Goal: Transaction & Acquisition: Purchase product/service

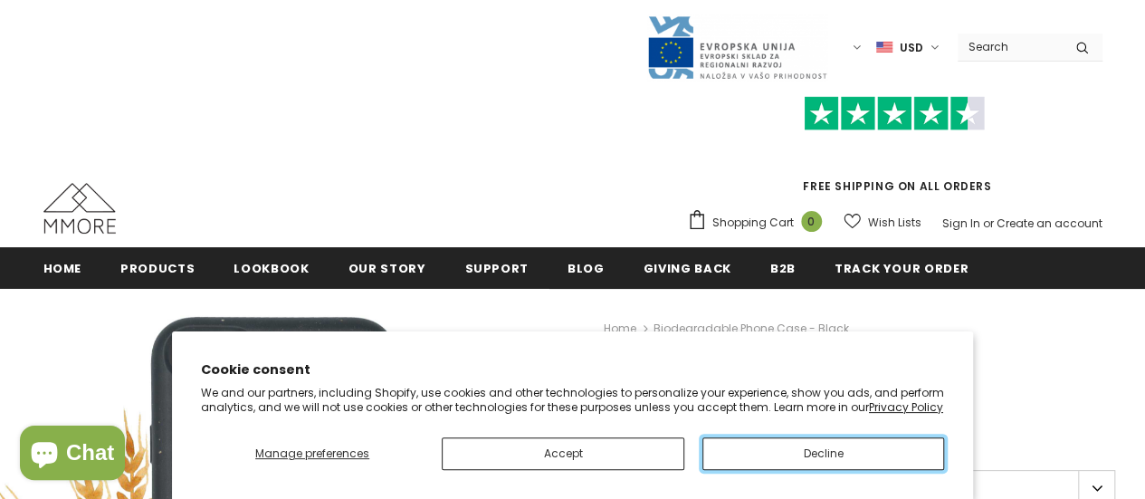
click at [741, 442] on button "Decline" at bounding box center [823, 453] width 242 height 33
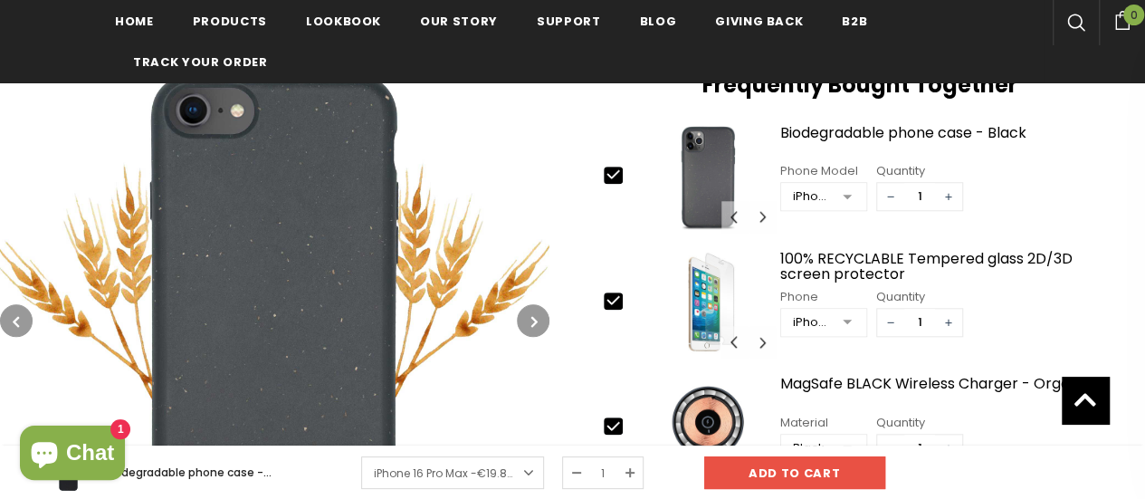
scroll to position [276, 0]
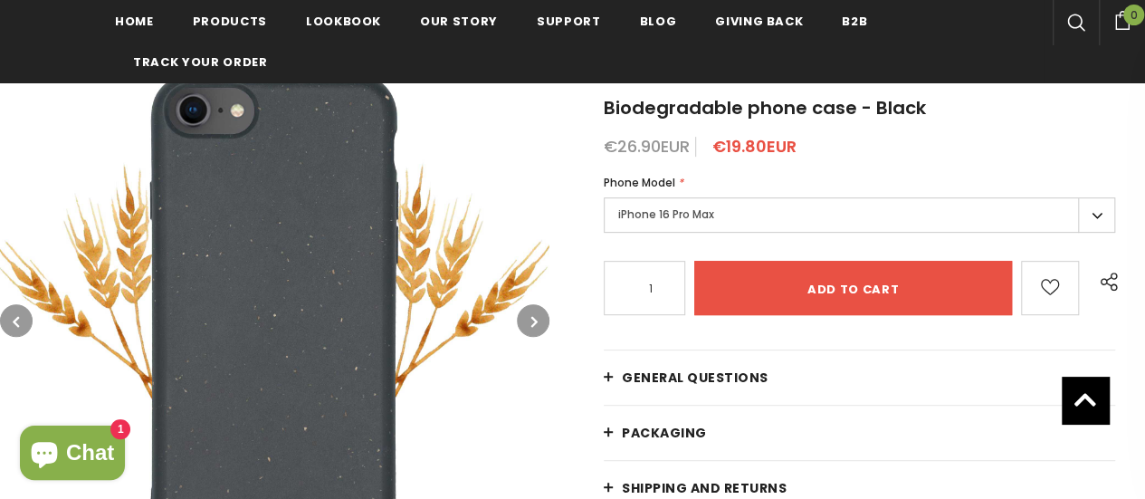
click at [793, 225] on label "iPhone 16 Pro Max" at bounding box center [859, 214] width 511 height 35
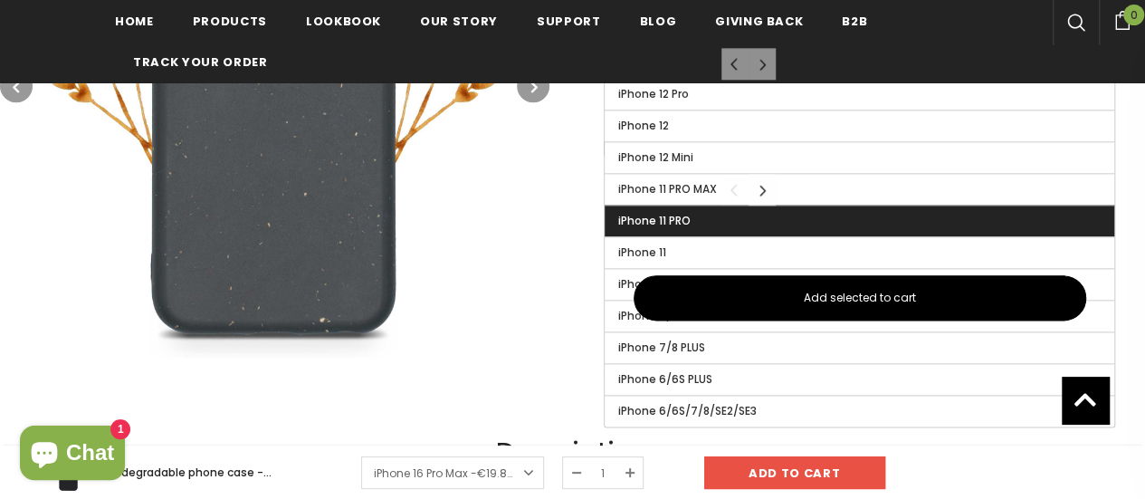
scroll to position [1090, 0]
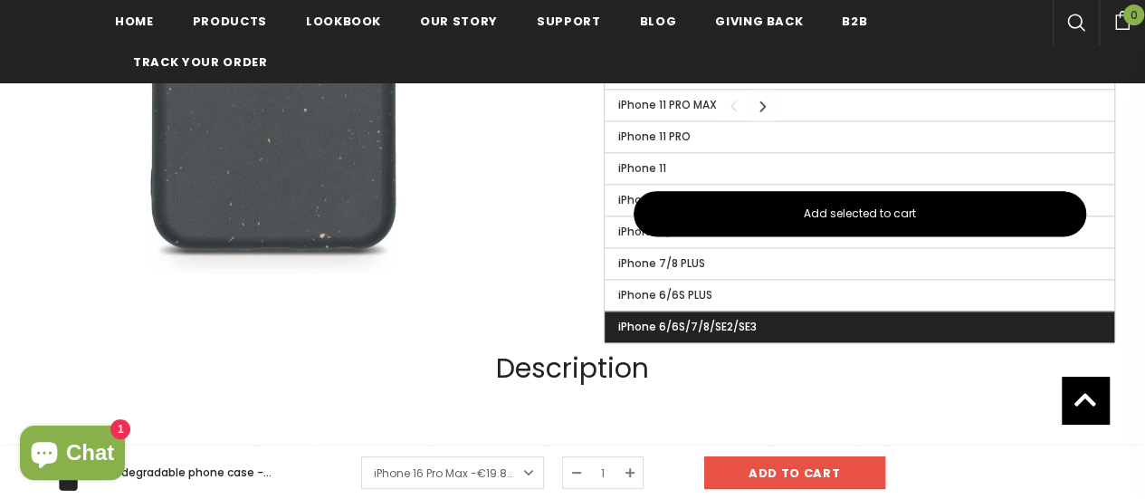
click at [794, 320] on label "iPhone 6/6S/7/8/SE2/SE3" at bounding box center [858, 326] width 509 height 31
click at [0, 0] on input "iPhone 6/6S/7/8/SE2/SE3" at bounding box center [0, 0] width 0 height 0
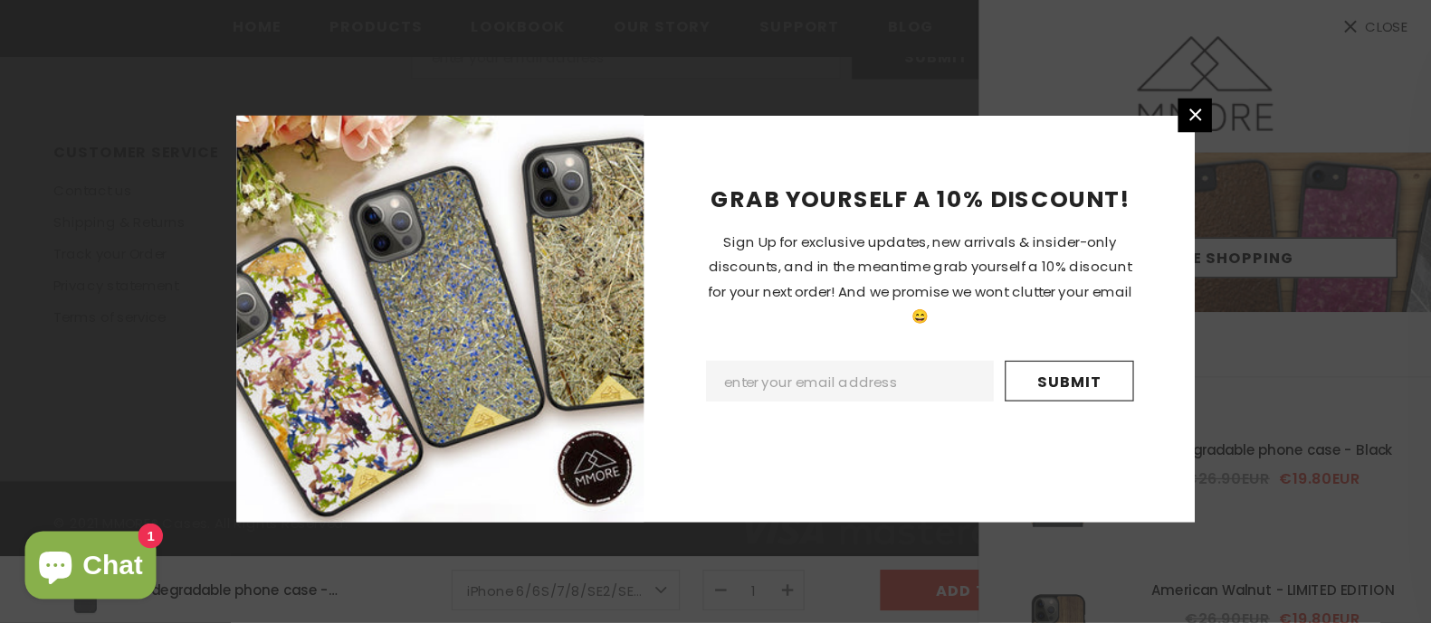
scroll to position [4071, 0]
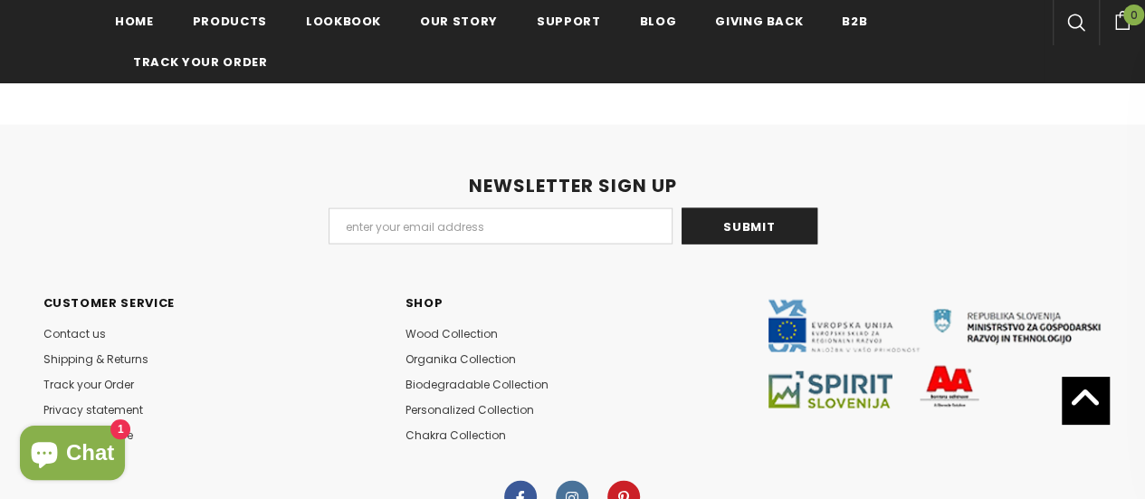
scroll to position [8797, 0]
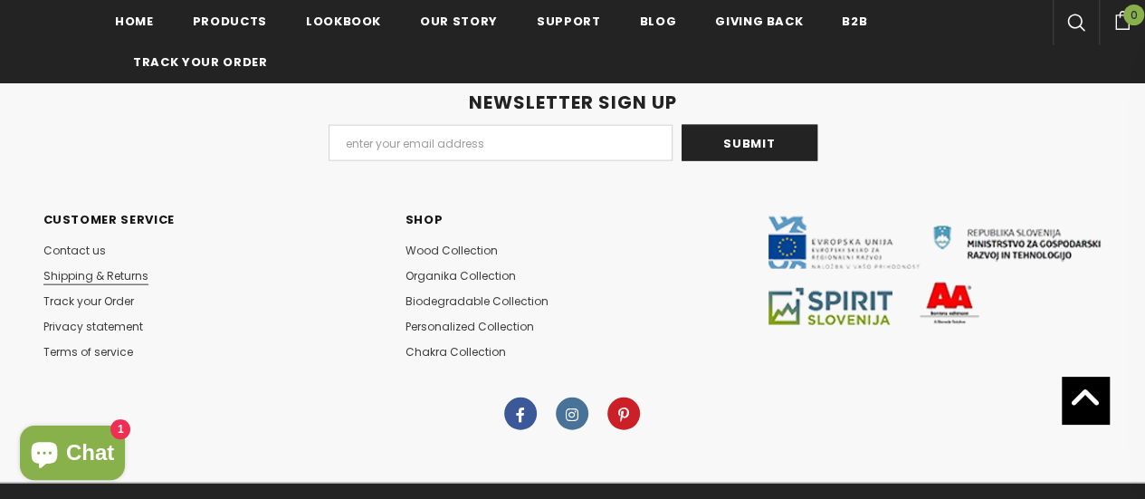
click at [89, 270] on span "Shipping & Returns" at bounding box center [95, 275] width 105 height 15
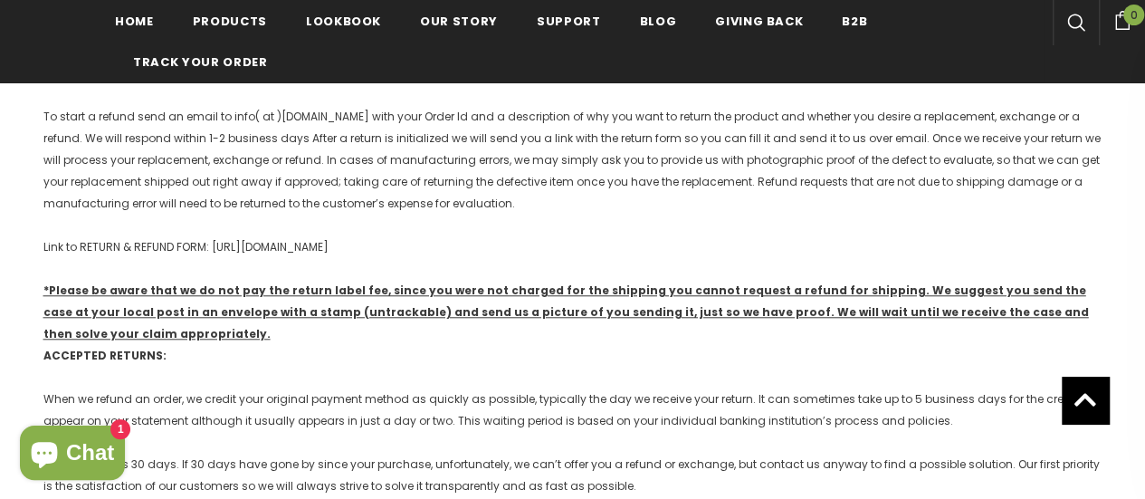
scroll to position [728, 0]
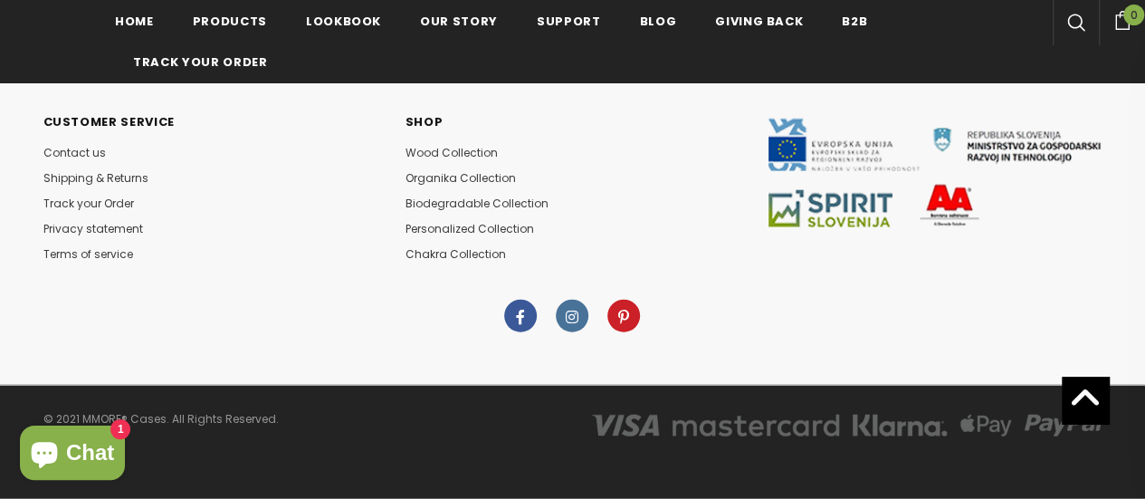
scroll to position [8826, 0]
click at [101, 176] on span "Shipping & Returns" at bounding box center [95, 177] width 105 height 15
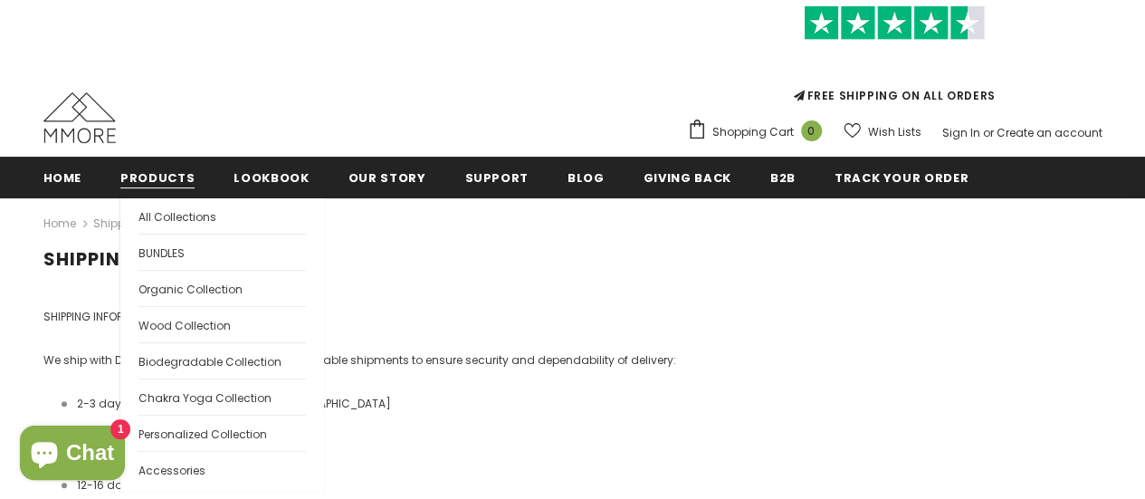
scroll to position [181, 0]
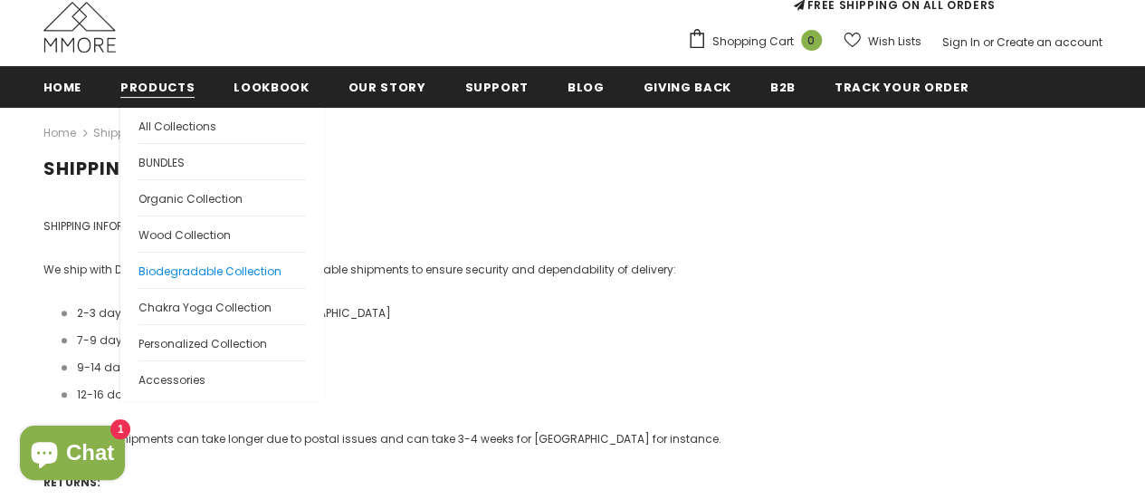
click at [168, 266] on span "Biodegradable Collection" at bounding box center [209, 270] width 143 height 15
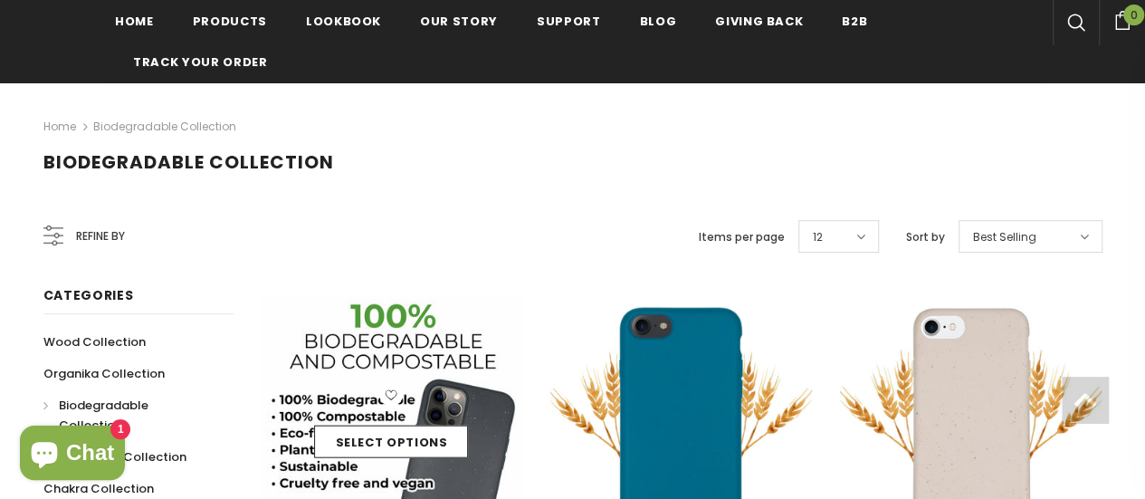
scroll to position [271, 0]
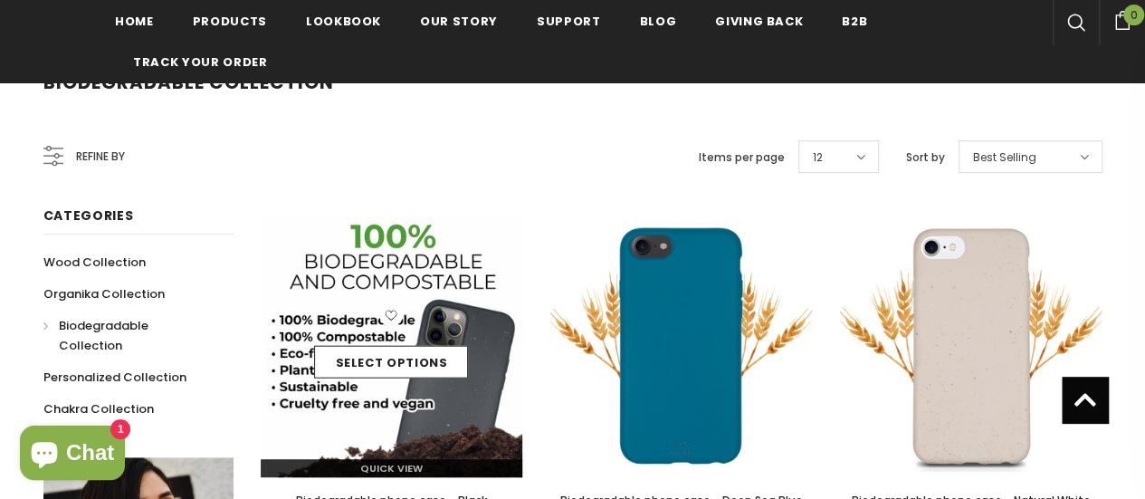
click at [403, 263] on img at bounding box center [392, 345] width 262 height 262
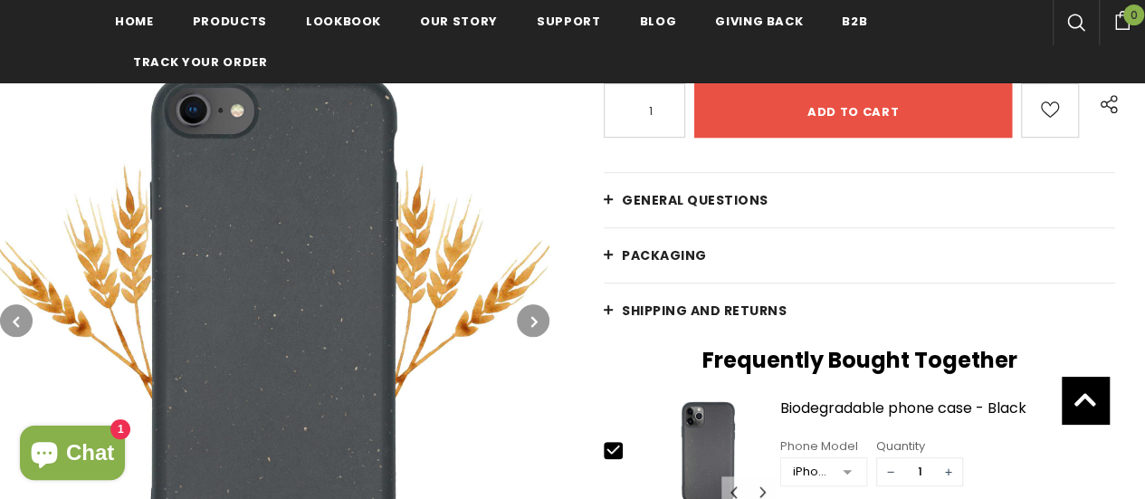
scroll to position [452, 0]
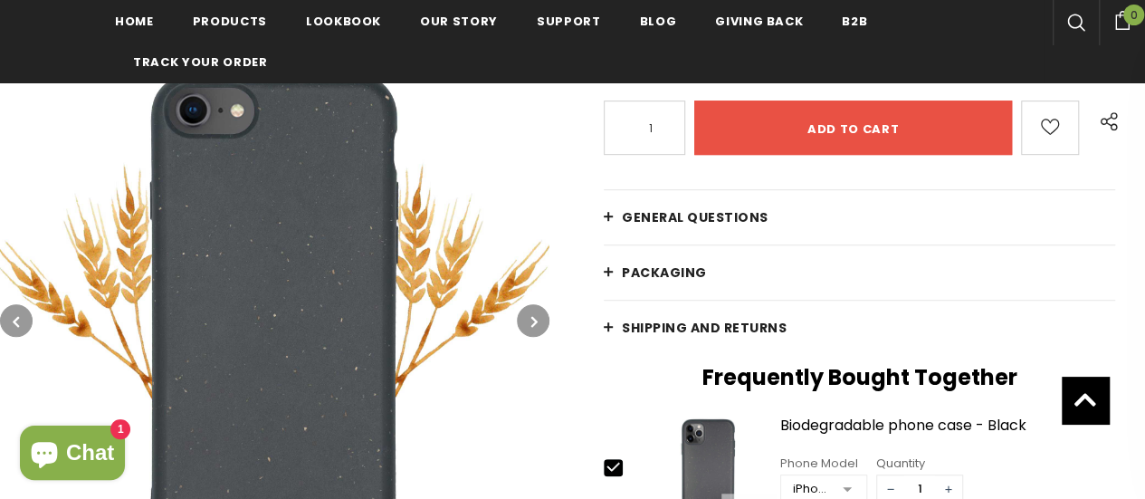
click at [744, 231] on link "General Questions" at bounding box center [859, 217] width 511 height 54
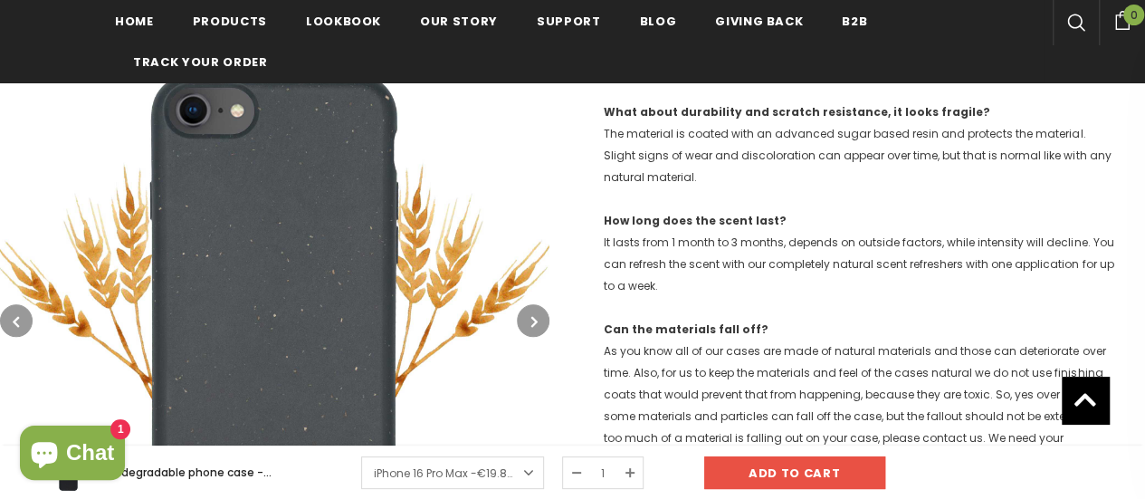
scroll to position [995, 0]
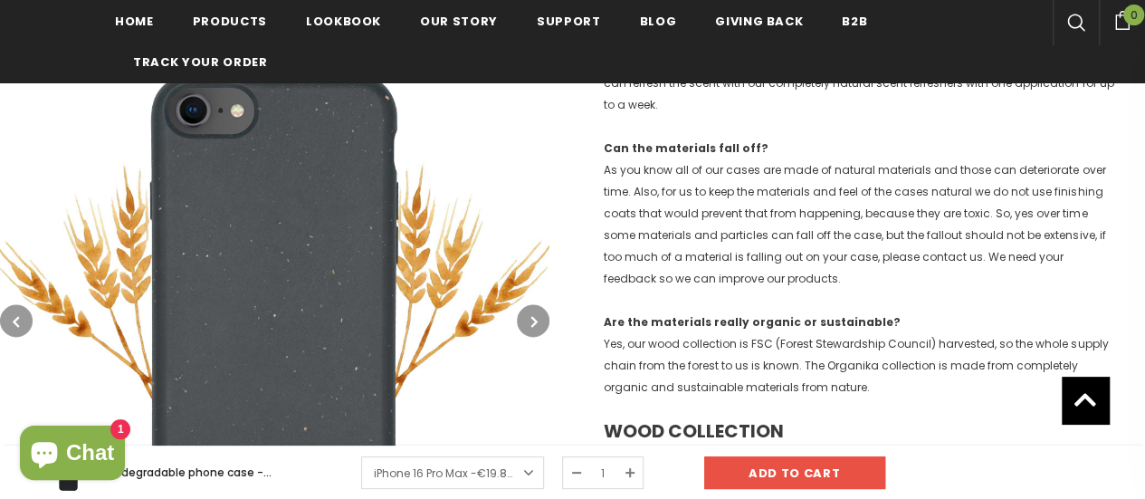
click at [536, 320] on icon "button" at bounding box center [534, 321] width 6 height 18
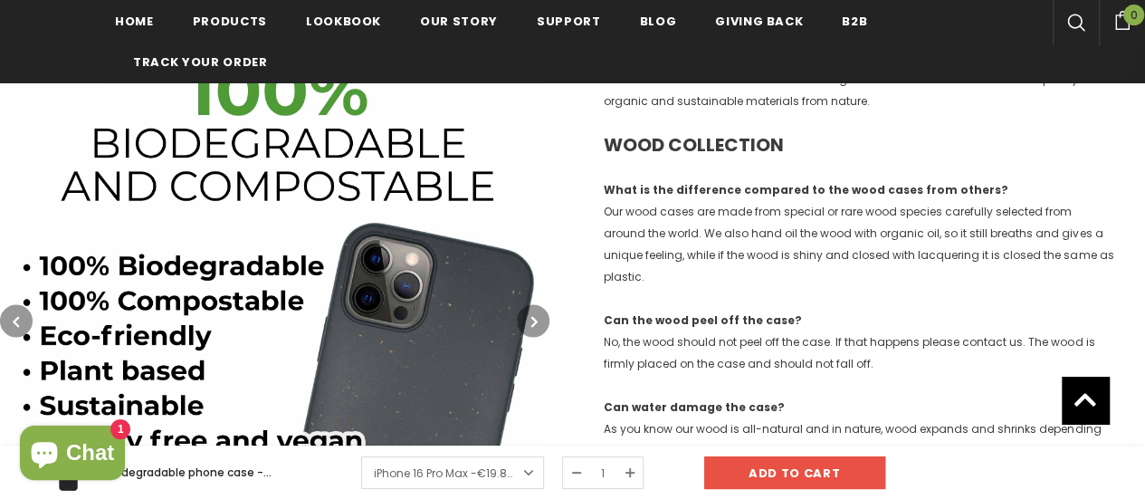
scroll to position [1357, 0]
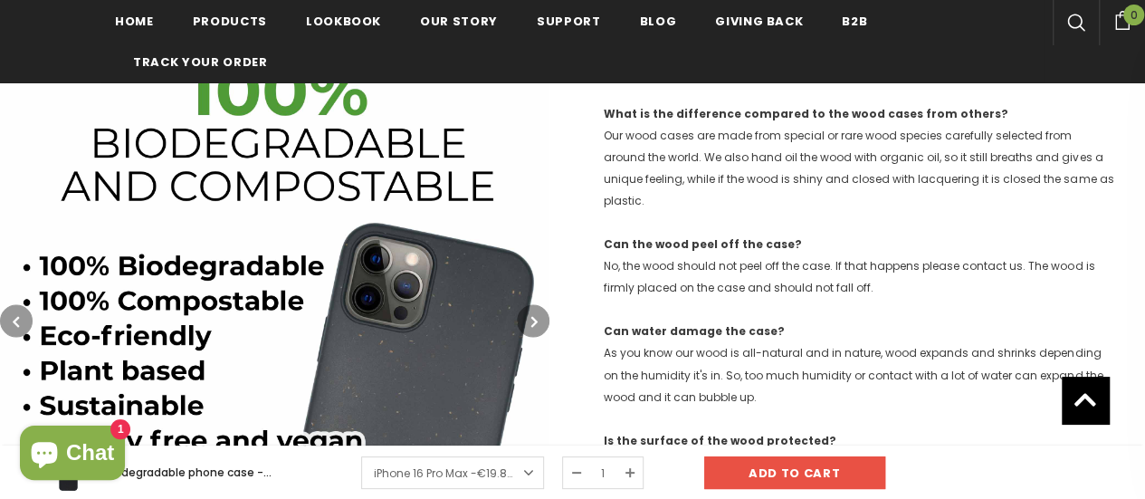
click at [531, 316] on icon "button" at bounding box center [534, 321] width 6 height 18
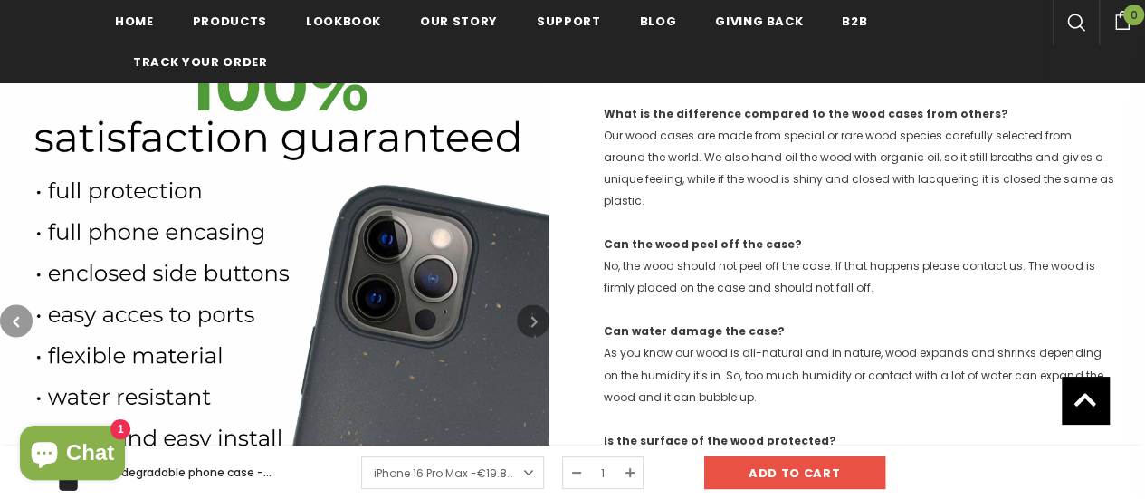
click at [532, 316] on icon "button" at bounding box center [534, 321] width 6 height 18
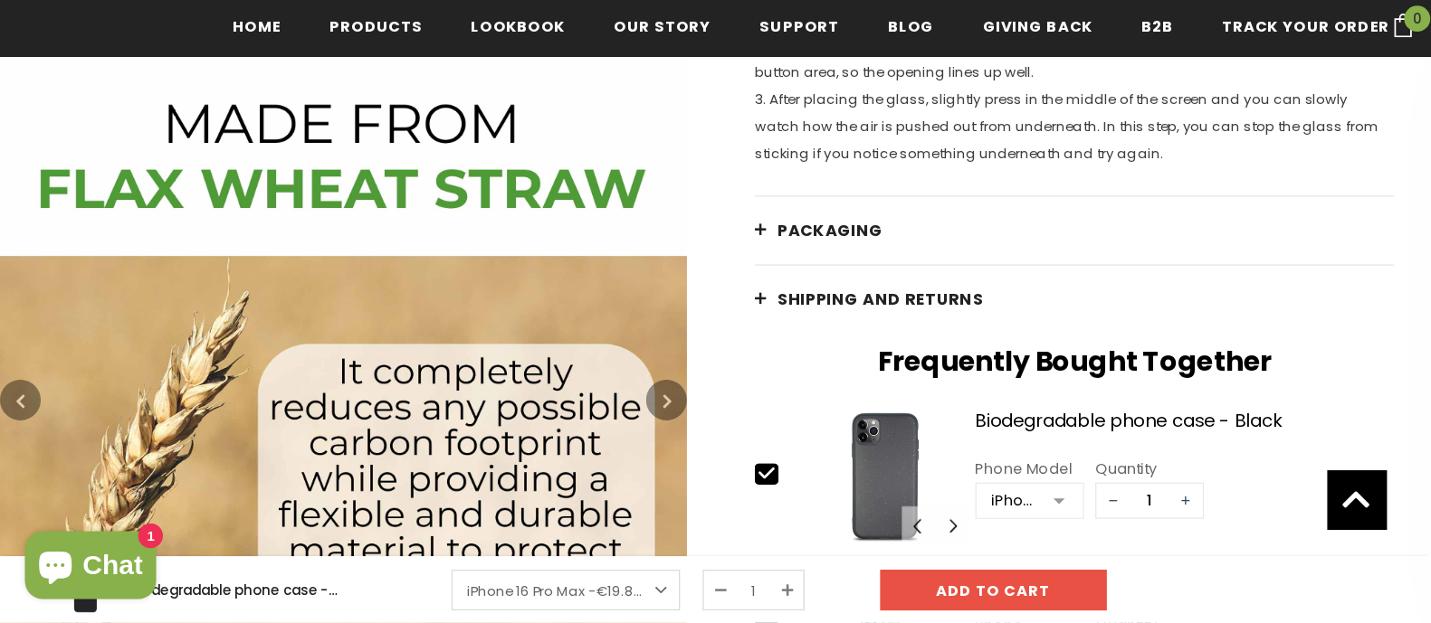
scroll to position [2547, 0]
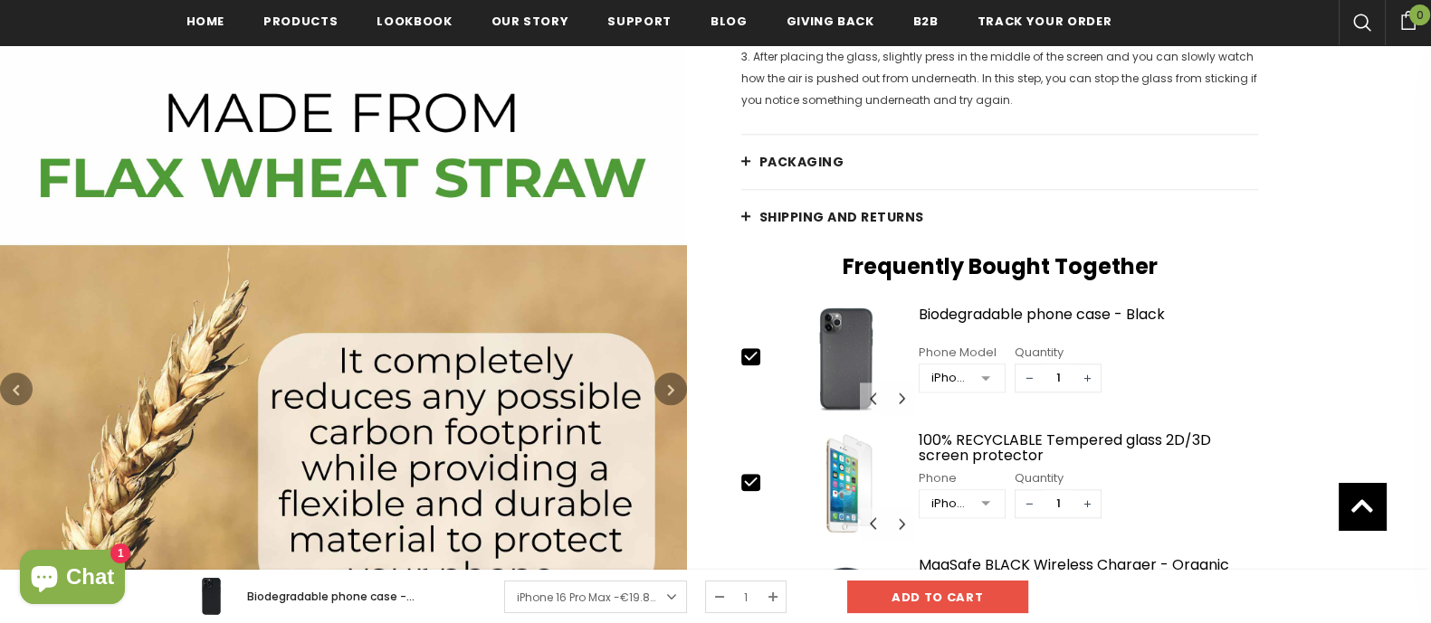
click at [680, 373] on img at bounding box center [343, 388] width 687 height 687
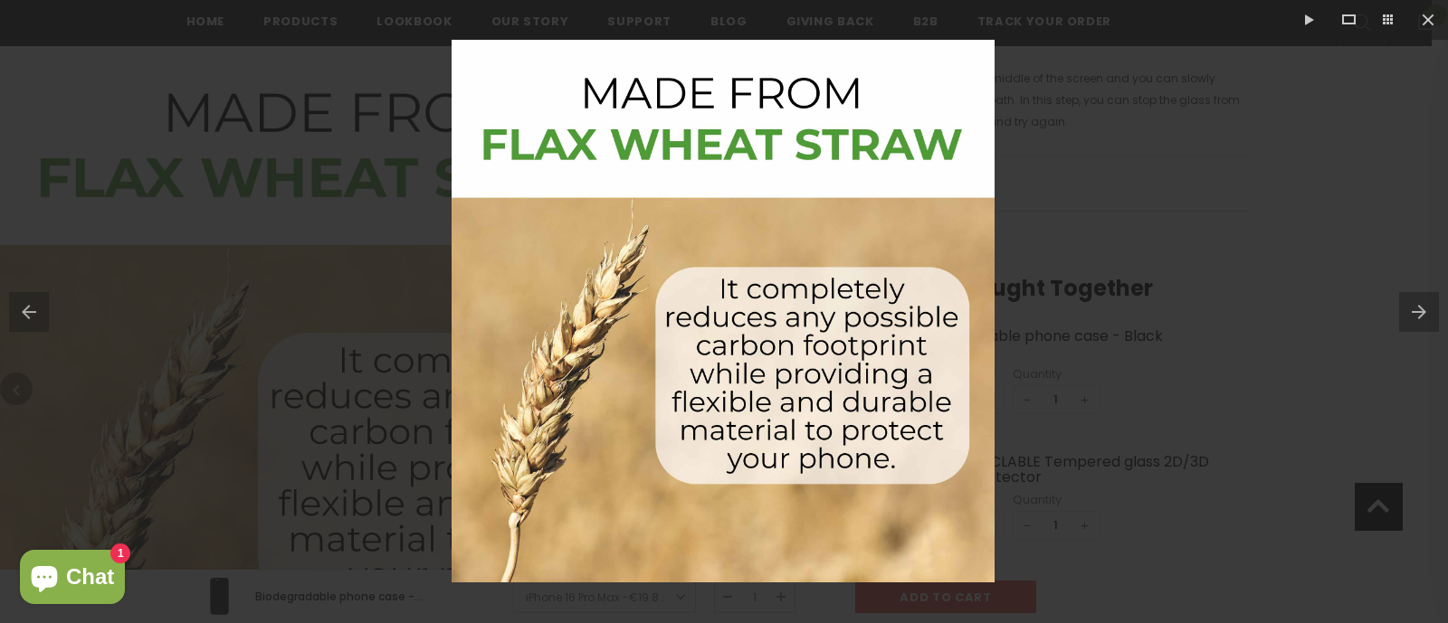
click at [1144, 309] on button at bounding box center [1423, 312] width 49 height 90
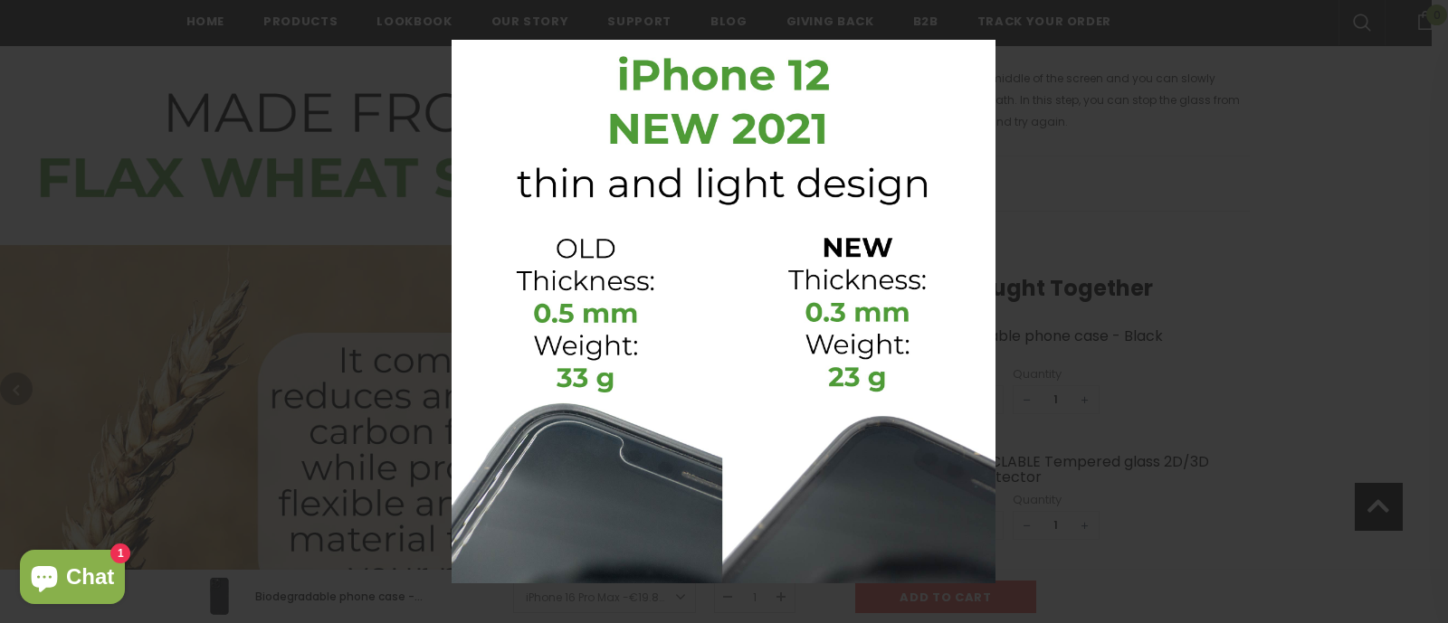
click at [1144, 309] on button at bounding box center [1423, 312] width 49 height 90
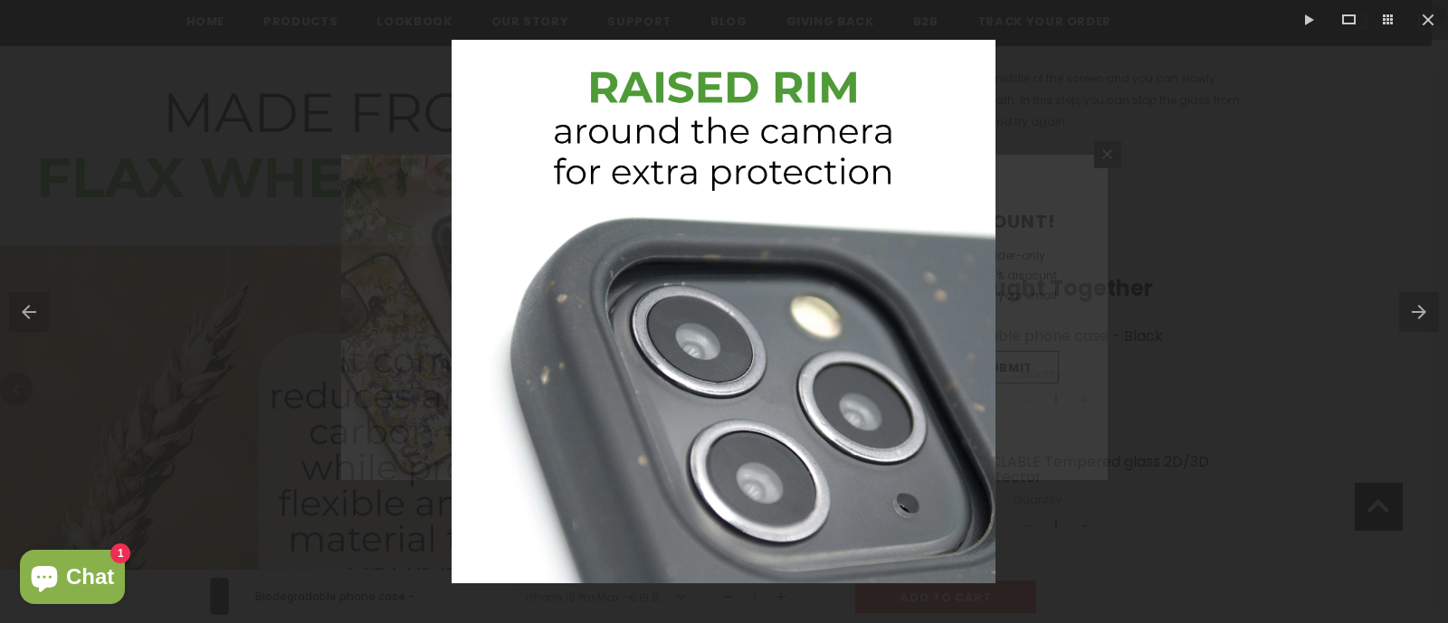
click at [1144, 309] on button at bounding box center [1423, 312] width 49 height 90
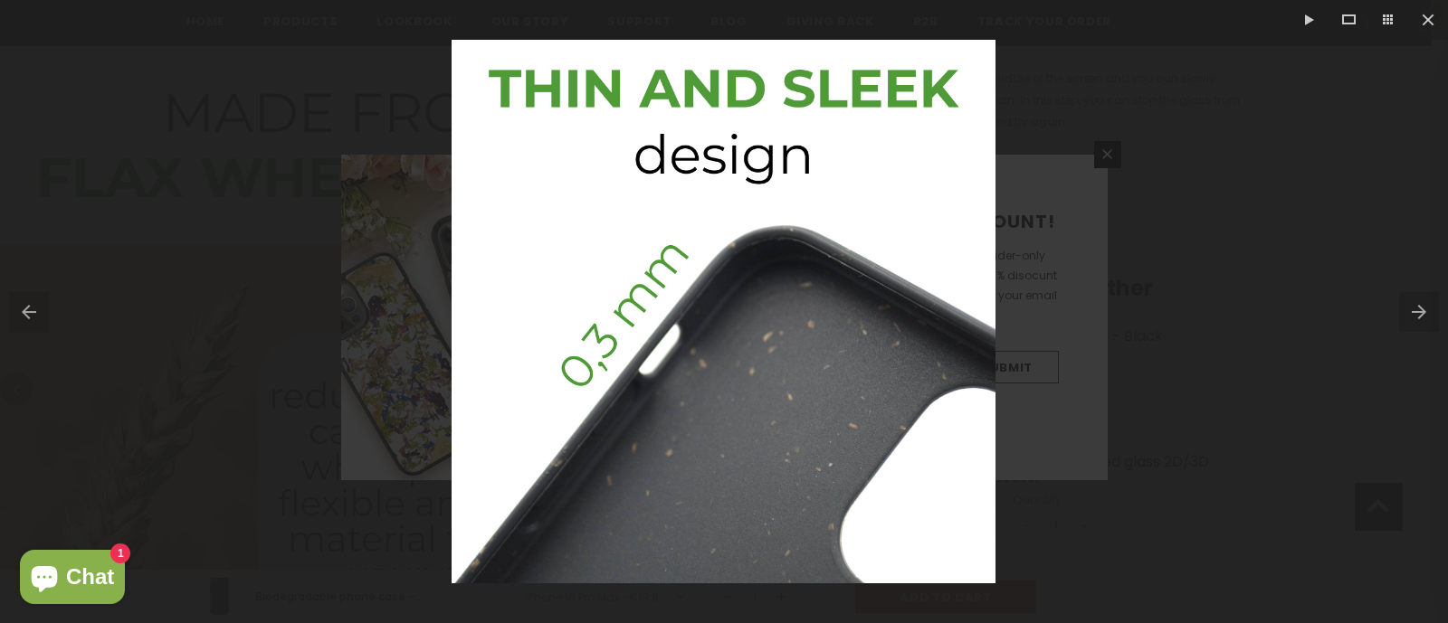
click at [1144, 309] on button at bounding box center [1423, 312] width 49 height 90
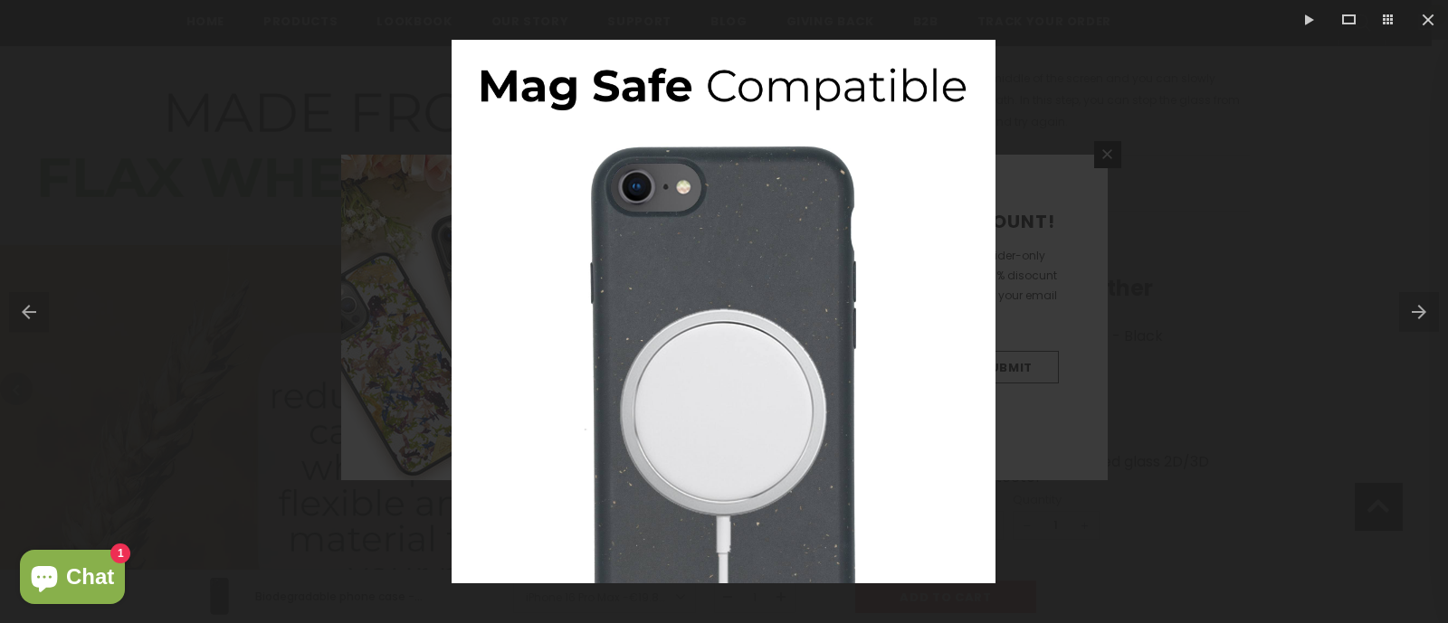
click at [1144, 307] on button at bounding box center [1423, 312] width 49 height 90
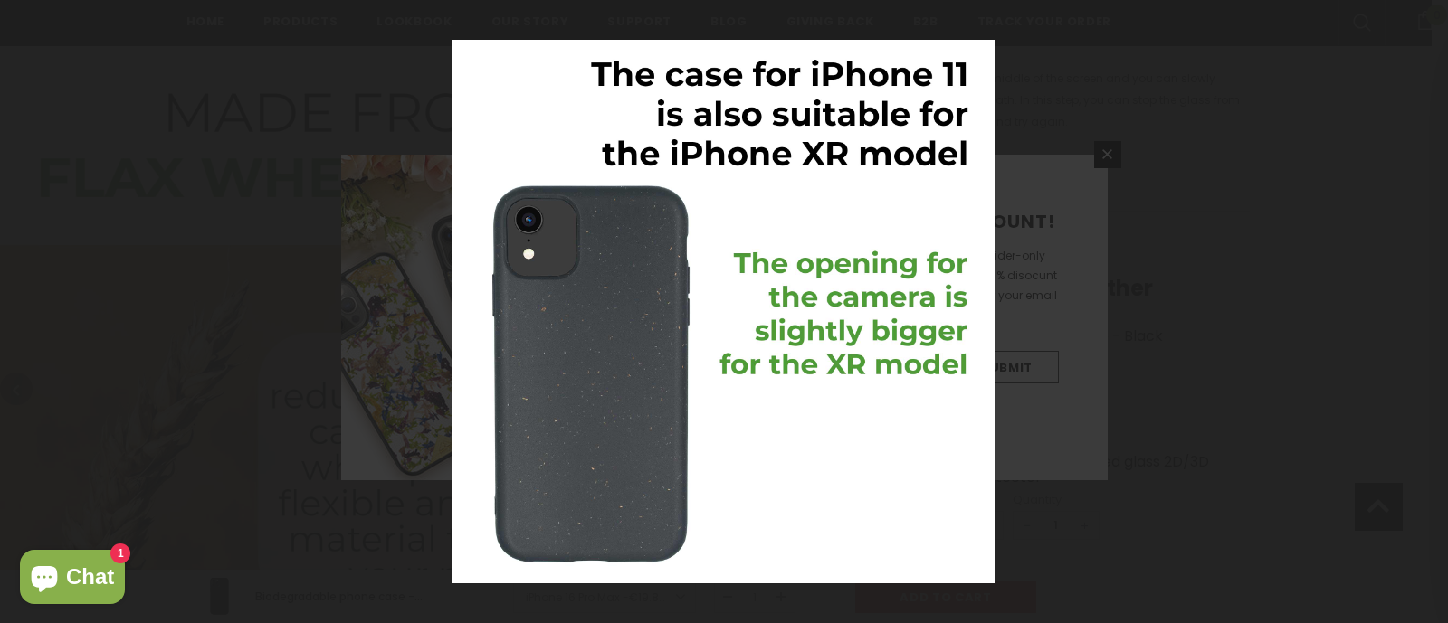
click at [1144, 307] on button at bounding box center [1423, 312] width 49 height 90
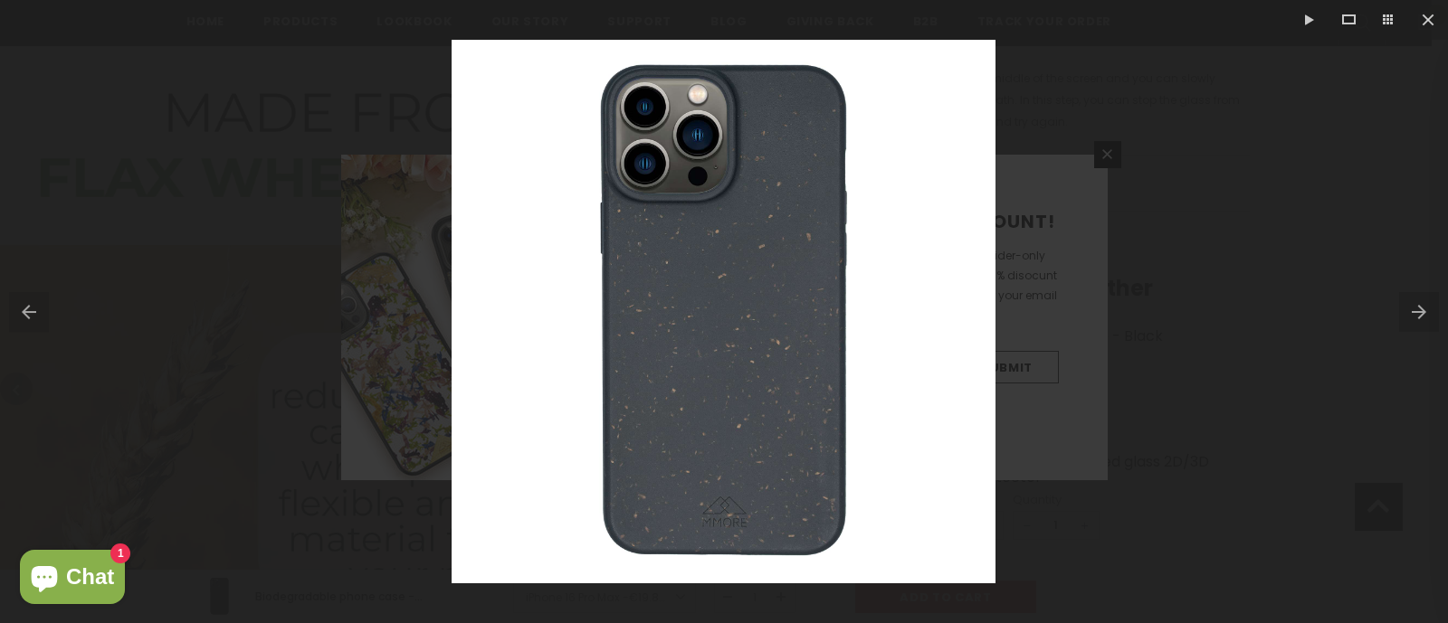
click at [1144, 307] on button at bounding box center [1423, 312] width 49 height 90
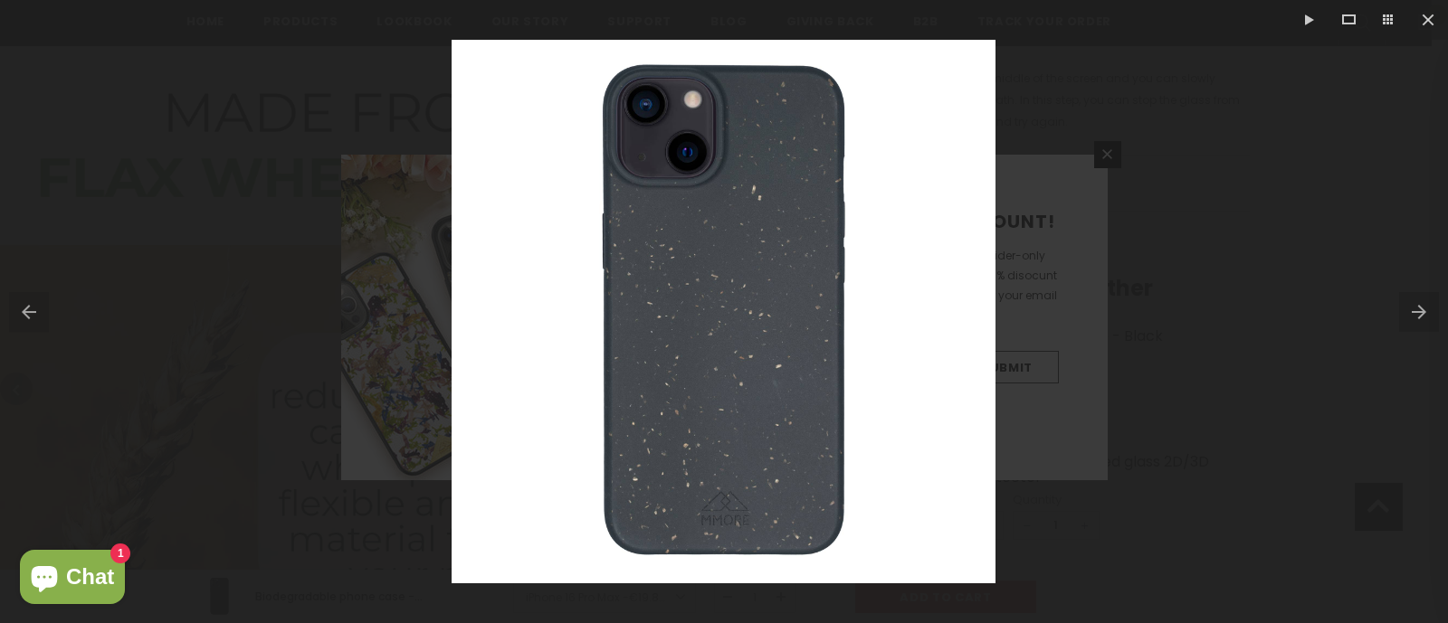
click at [1144, 307] on button at bounding box center [1423, 312] width 49 height 90
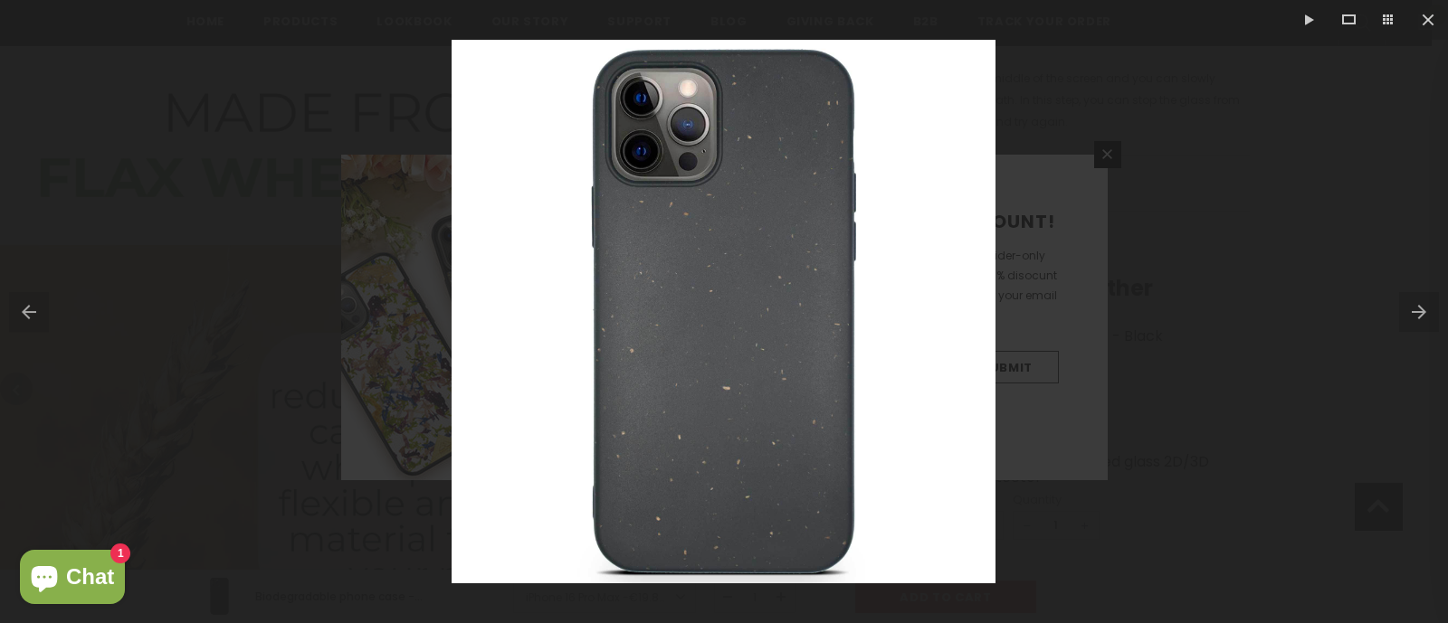
click at [1144, 307] on button at bounding box center [1423, 312] width 49 height 90
click at [1144, 306] on button at bounding box center [1423, 312] width 49 height 90
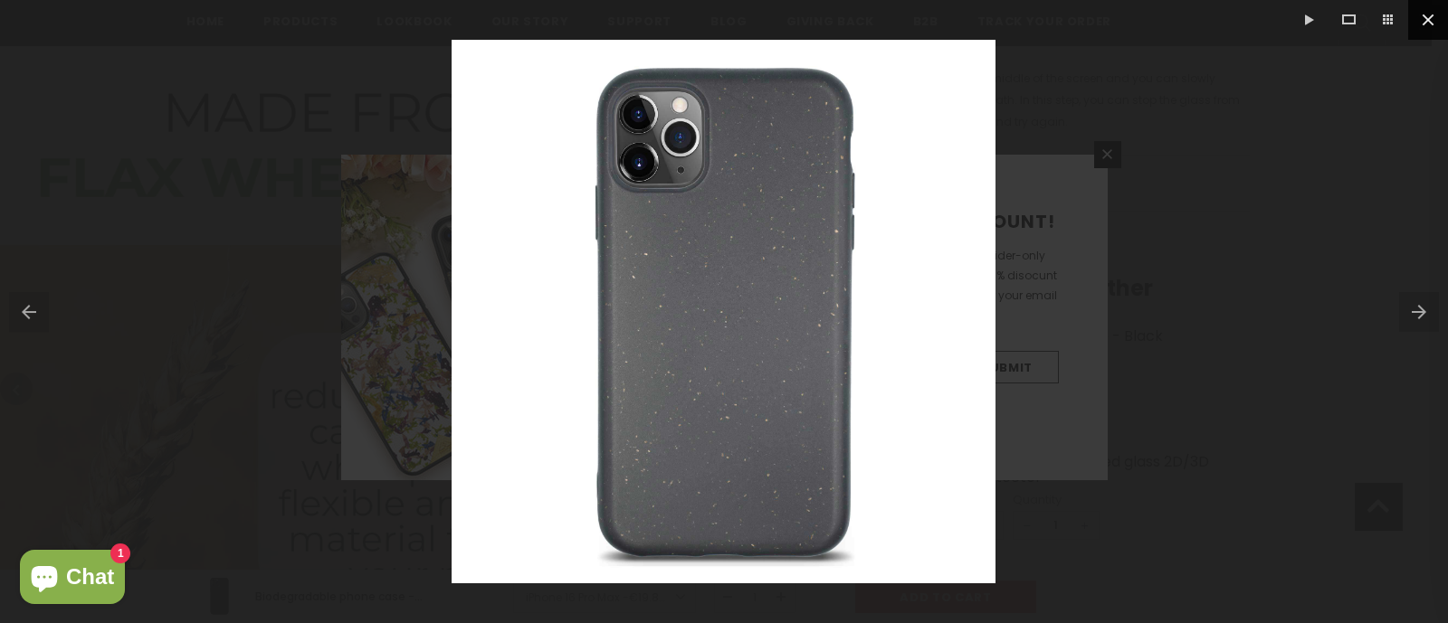
drag, startPoint x: 1430, startPoint y: 14, endPoint x: 1430, endPoint y: 29, distance: 14.5
click at [1144, 15] on button at bounding box center [1428, 20] width 40 height 40
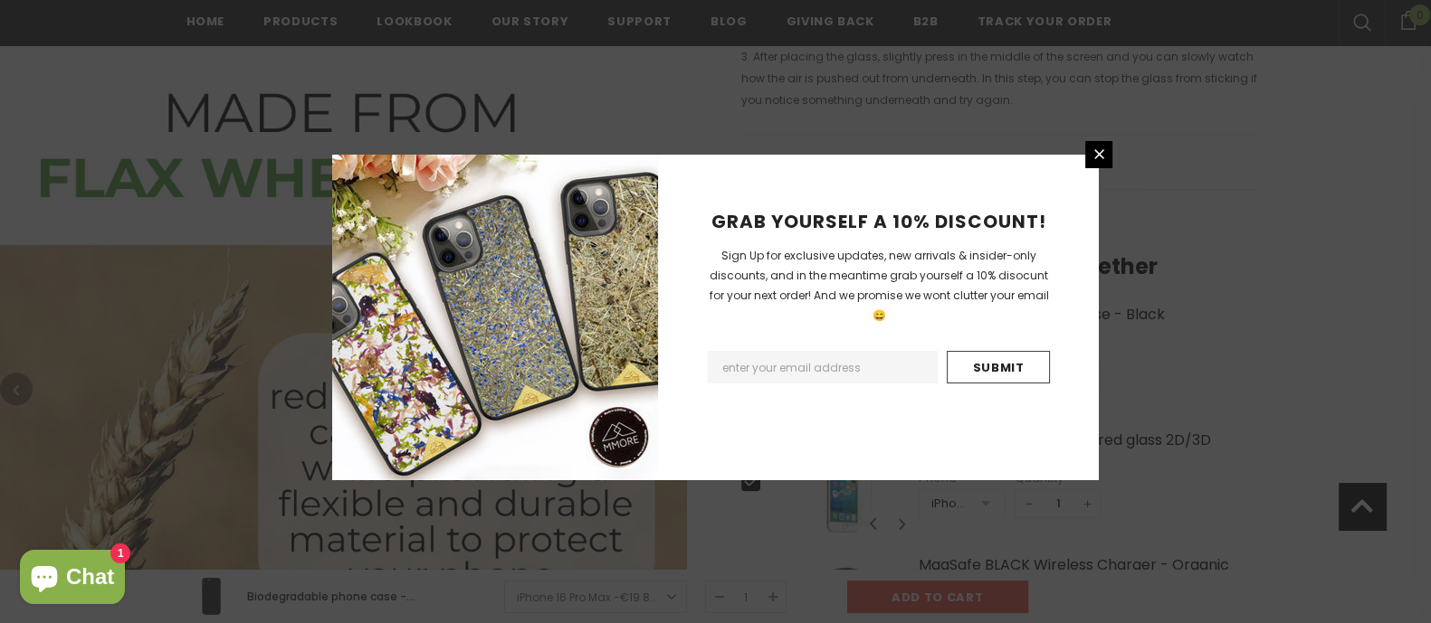
click at [829, 358] on input "Email Address" at bounding box center [823, 367] width 230 height 33
type input "csildi@gmail.com"
click at [966, 351] on input "Submit" at bounding box center [997, 367] width 103 height 33
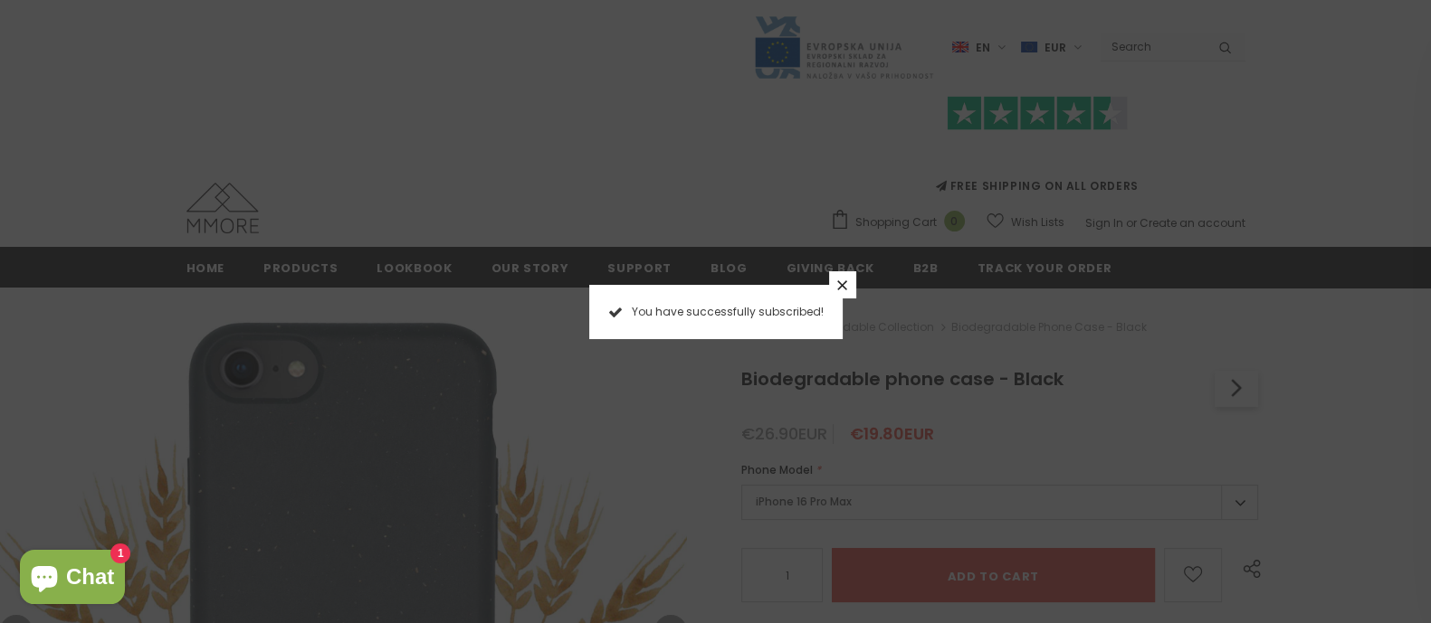
click at [834, 280] on icon at bounding box center [841, 285] width 15 height 15
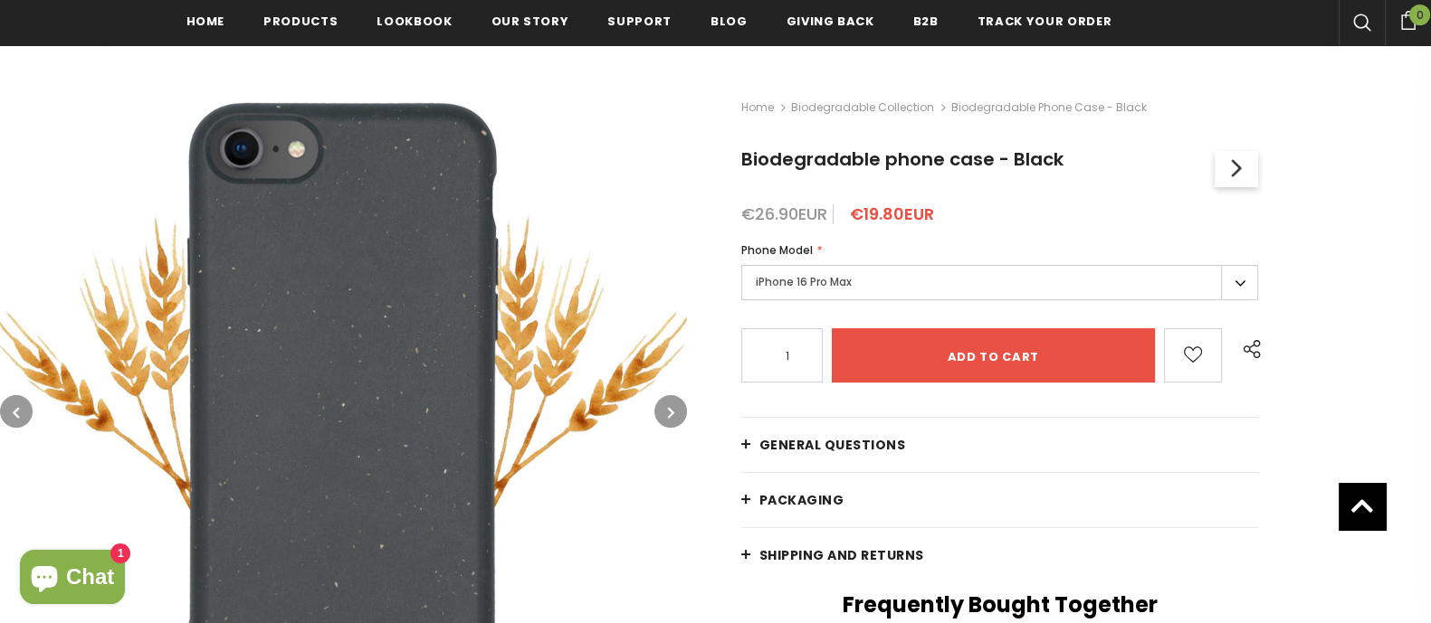
scroll to position [112, 0]
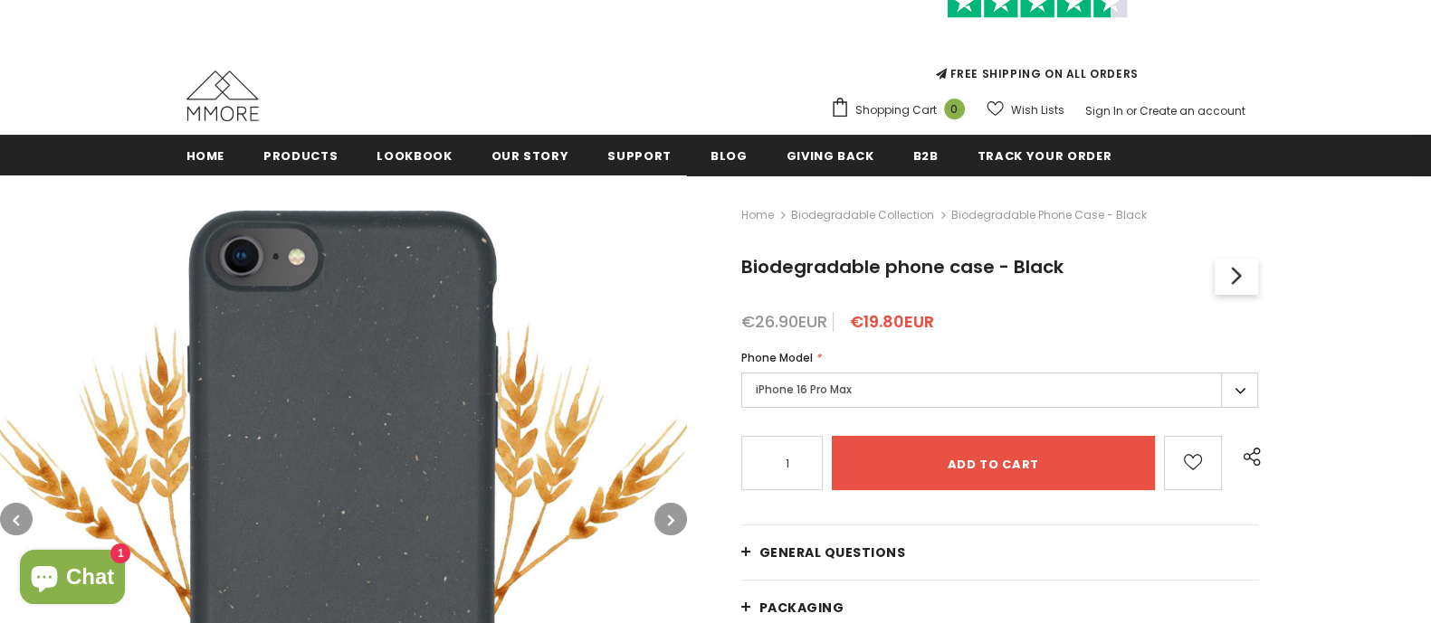
click at [1089, 391] on label "iPhone 16 Pro Max" at bounding box center [1000, 390] width 518 height 35
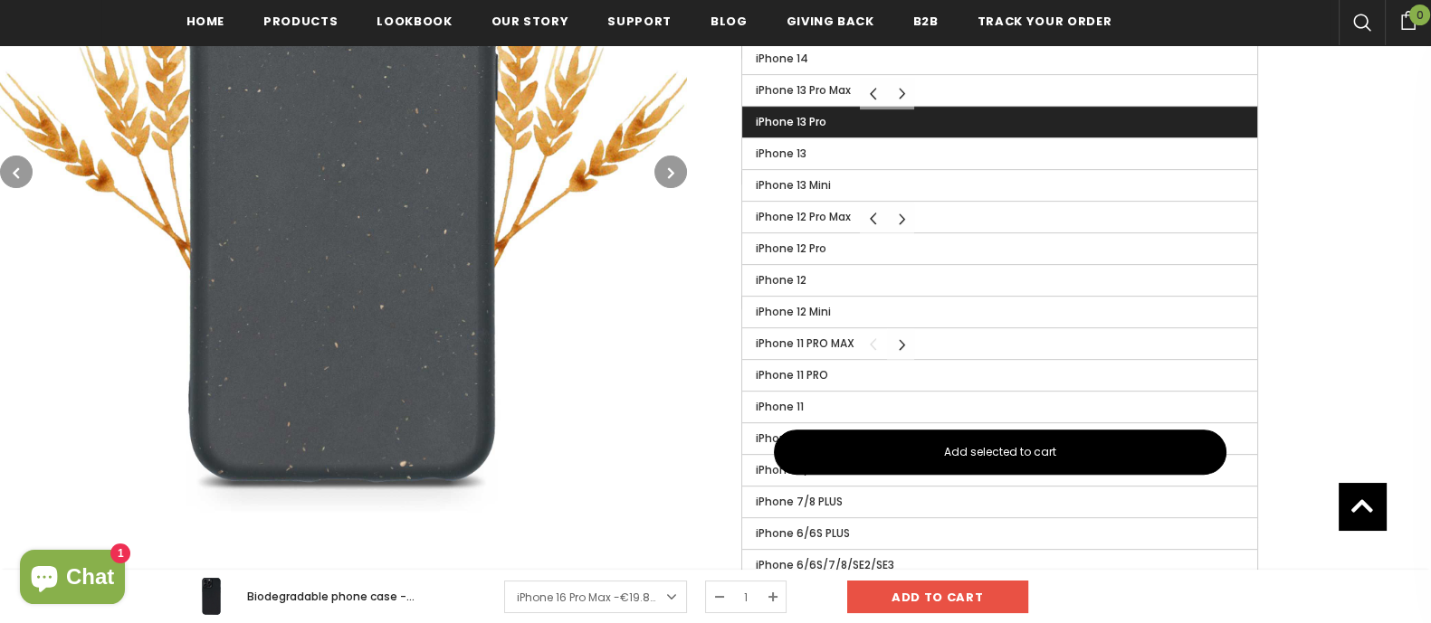
scroll to position [904, 0]
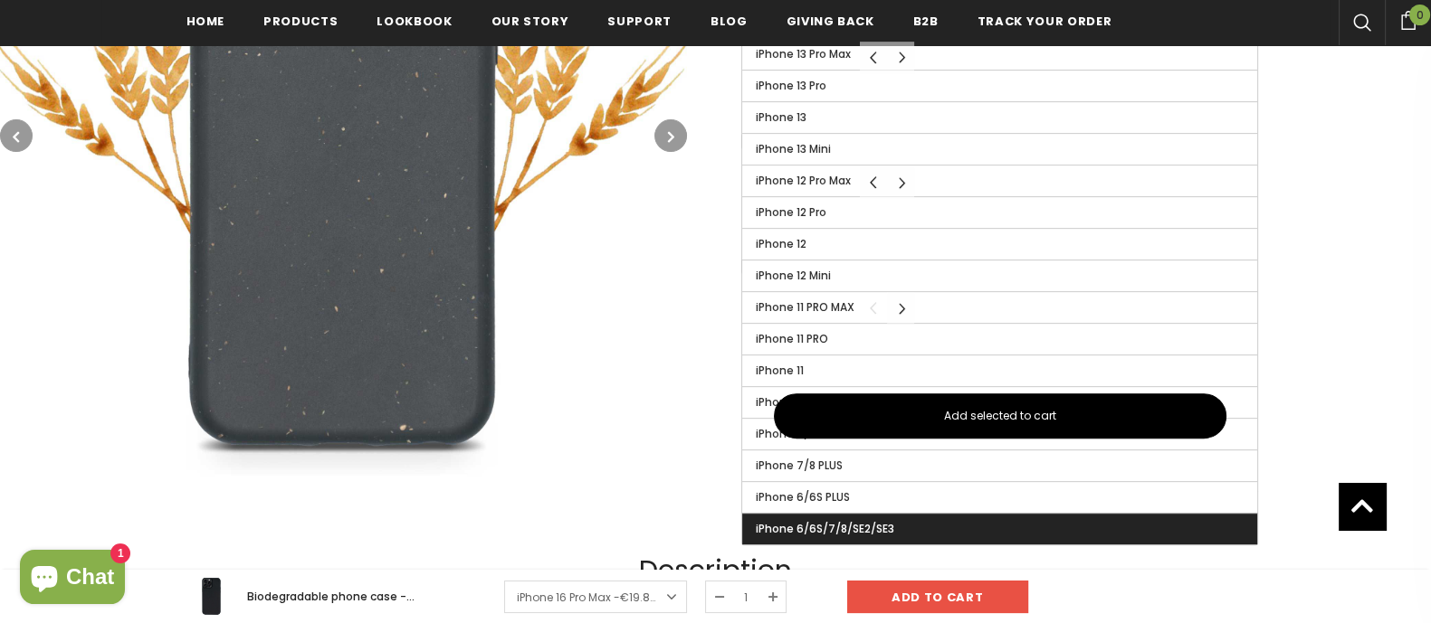
click at [956, 519] on label "iPhone 6/6S/7/8/SE2/SE3" at bounding box center [1000, 529] width 516 height 31
click at [0, 0] on input "iPhone 6/6S/7/8/SE2/SE3" at bounding box center [0, 0] width 0 height 0
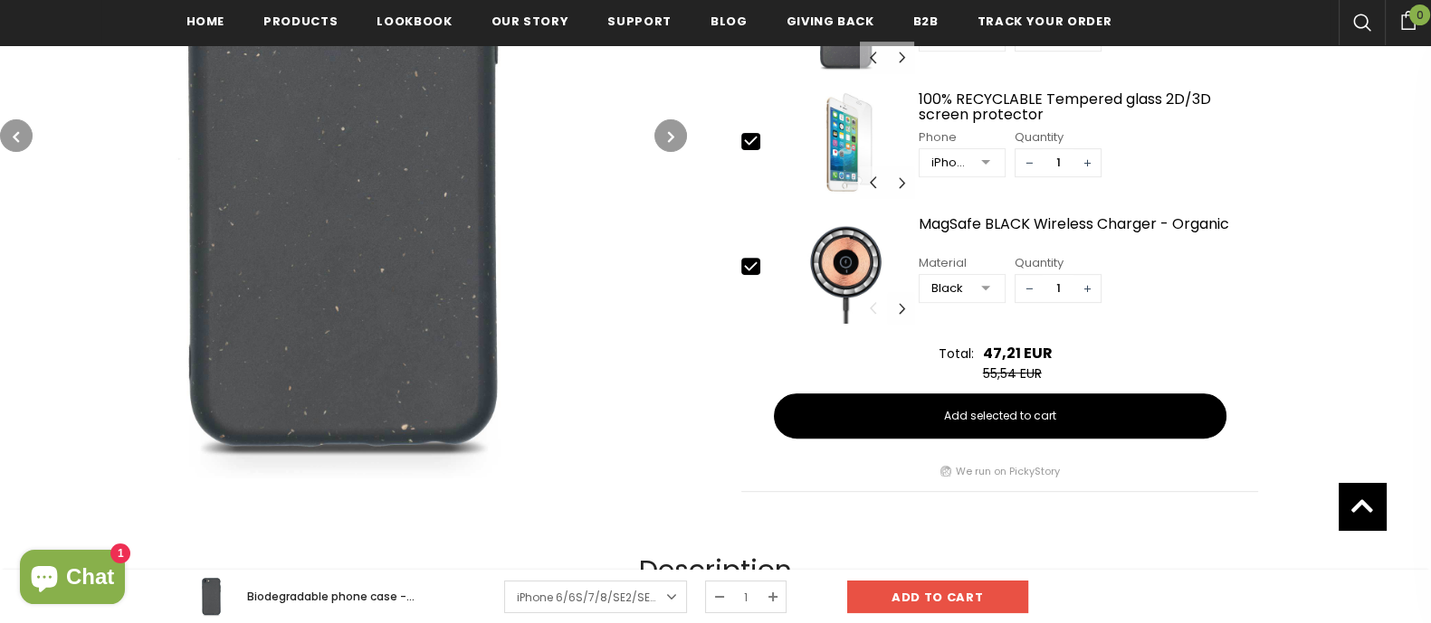
click at [749, 260] on icon at bounding box center [750, 266] width 19 height 19
type input "0"
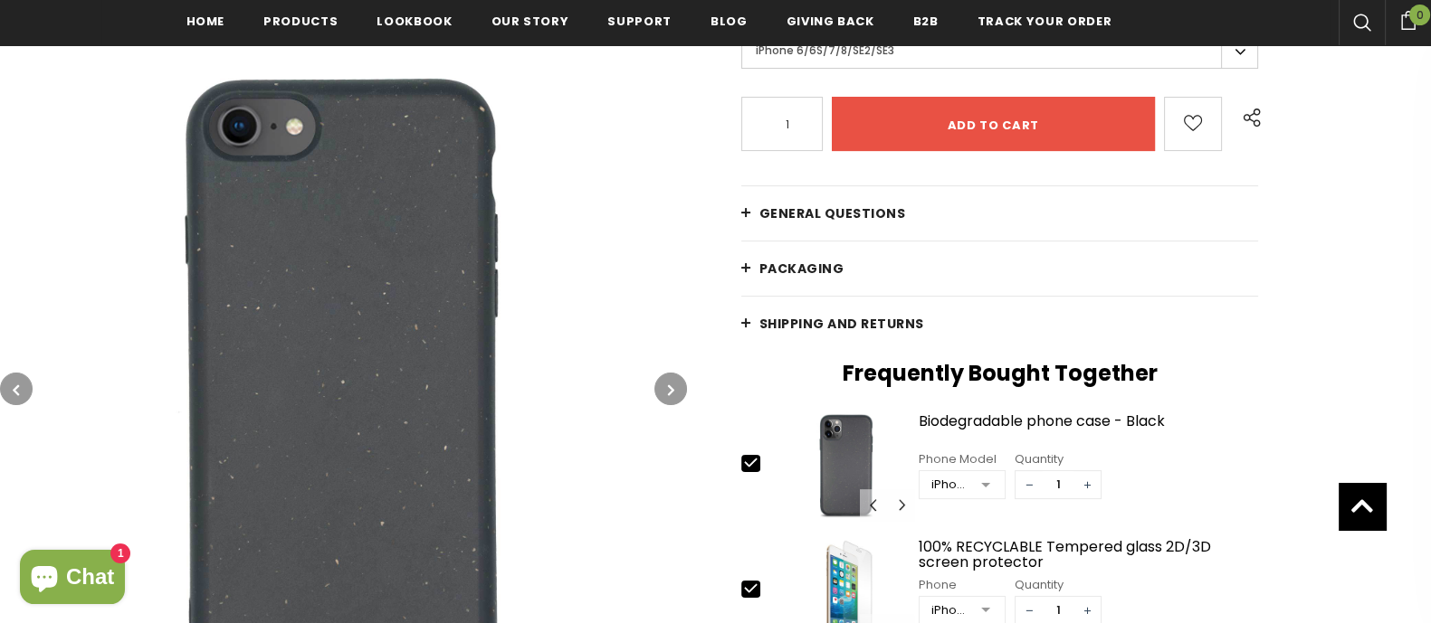
scroll to position [344, 0]
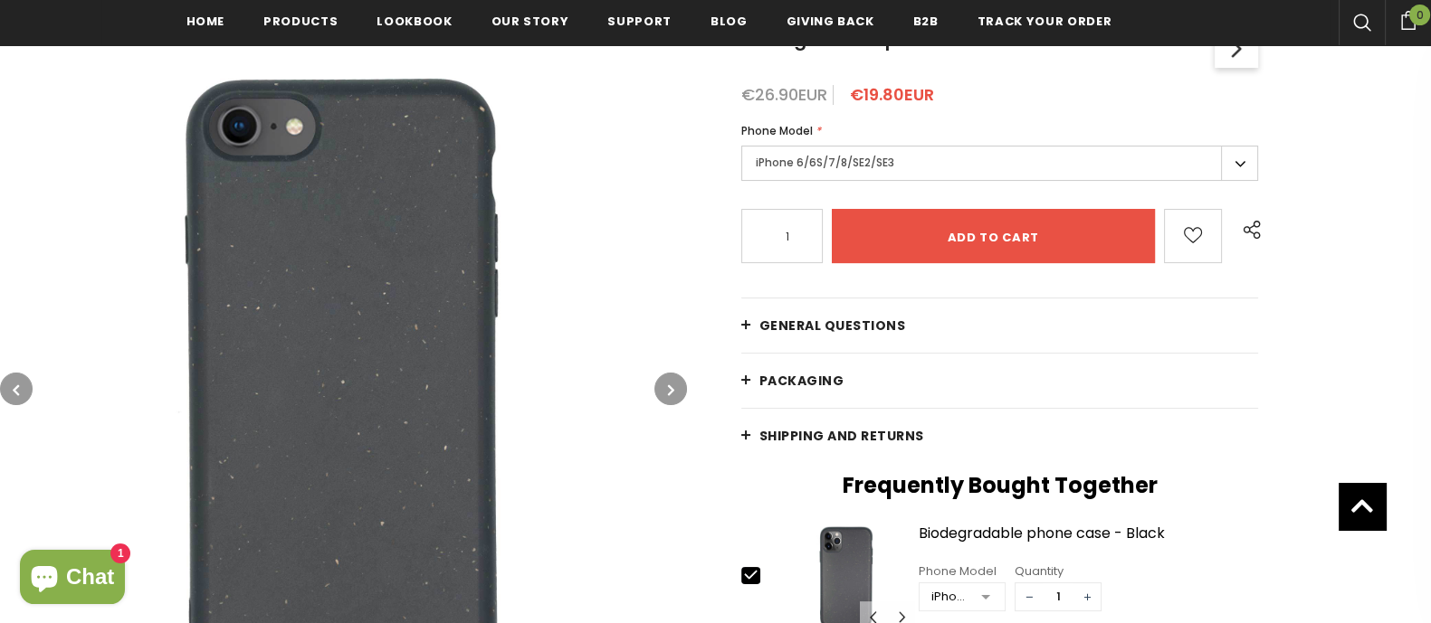
click at [861, 442] on span "Shipping and returns" at bounding box center [841, 436] width 165 height 18
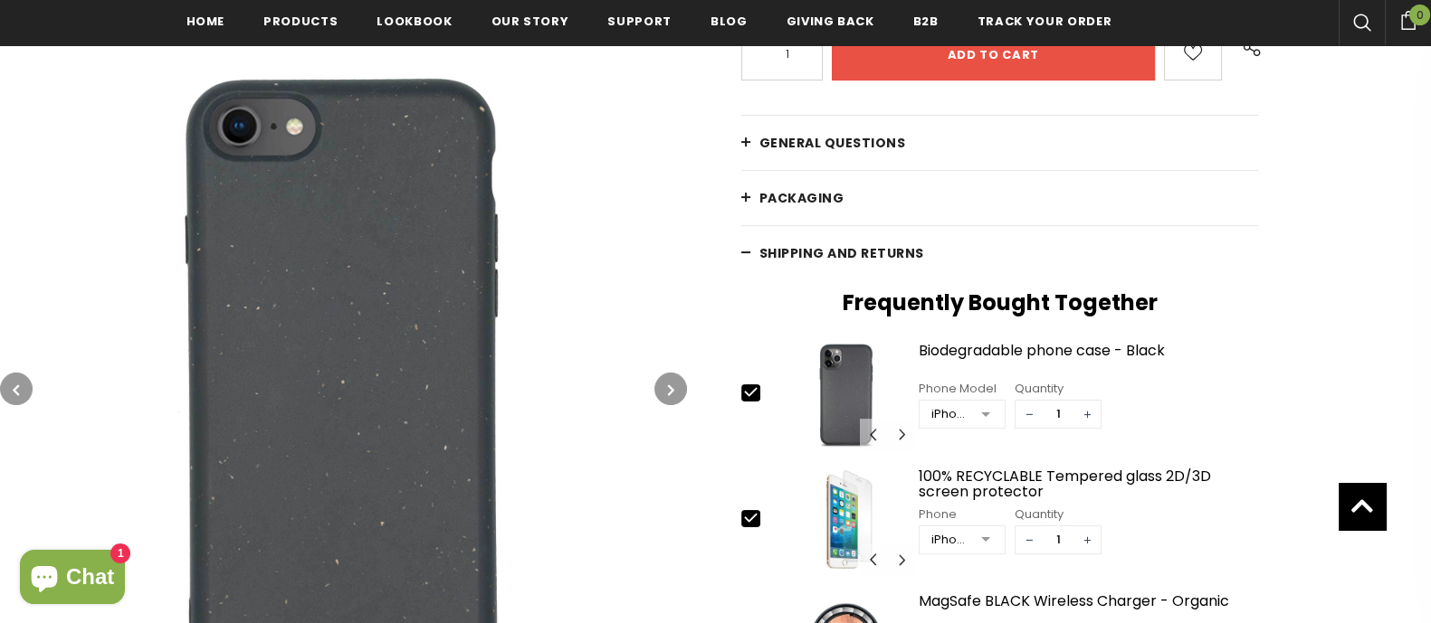
scroll to position [456, 0]
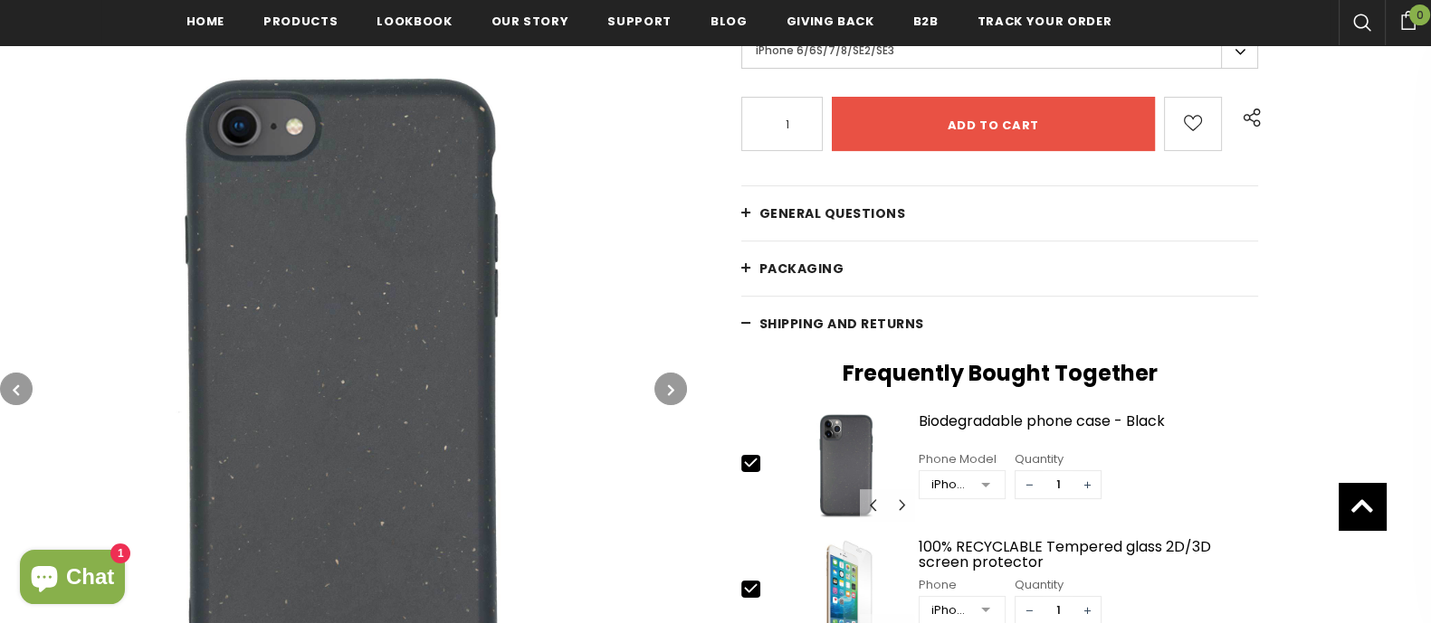
click at [756, 321] on link "Shipping and returns" at bounding box center [1000, 324] width 518 height 54
click at [747, 265] on link "PACKAGING" at bounding box center [1000, 269] width 518 height 54
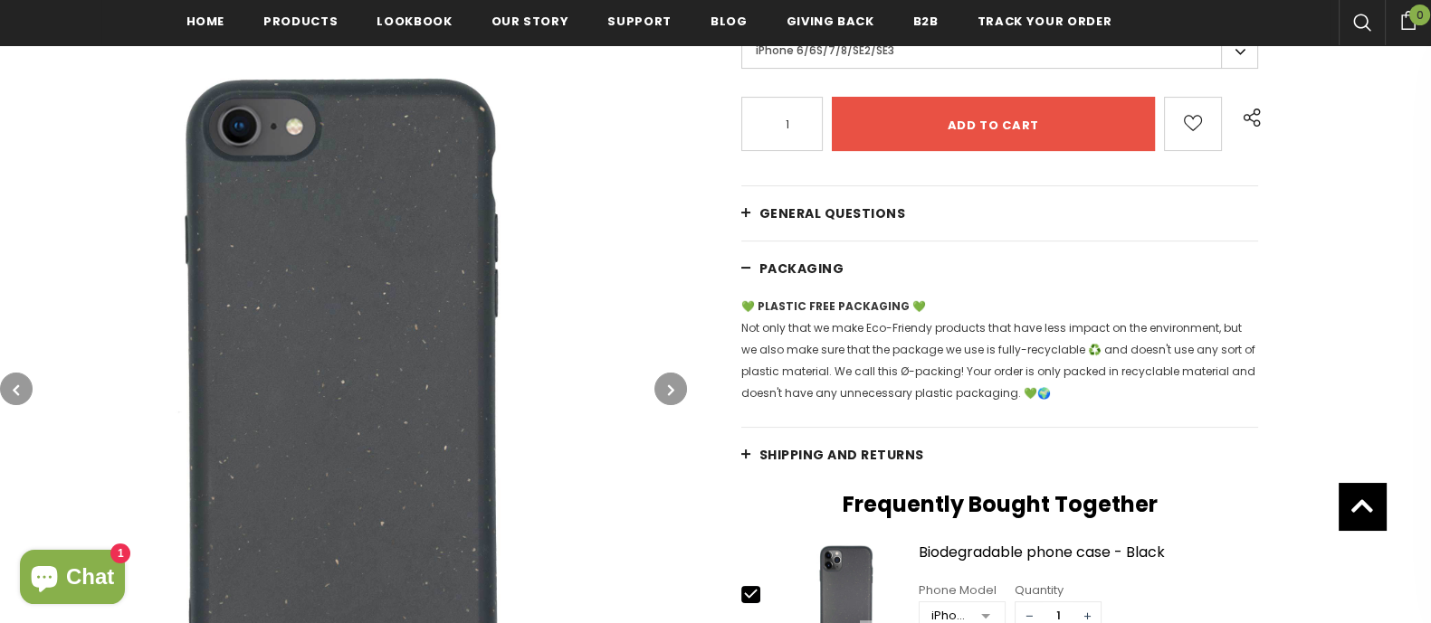
click at [747, 265] on link "PACKAGING" at bounding box center [1000, 269] width 518 height 54
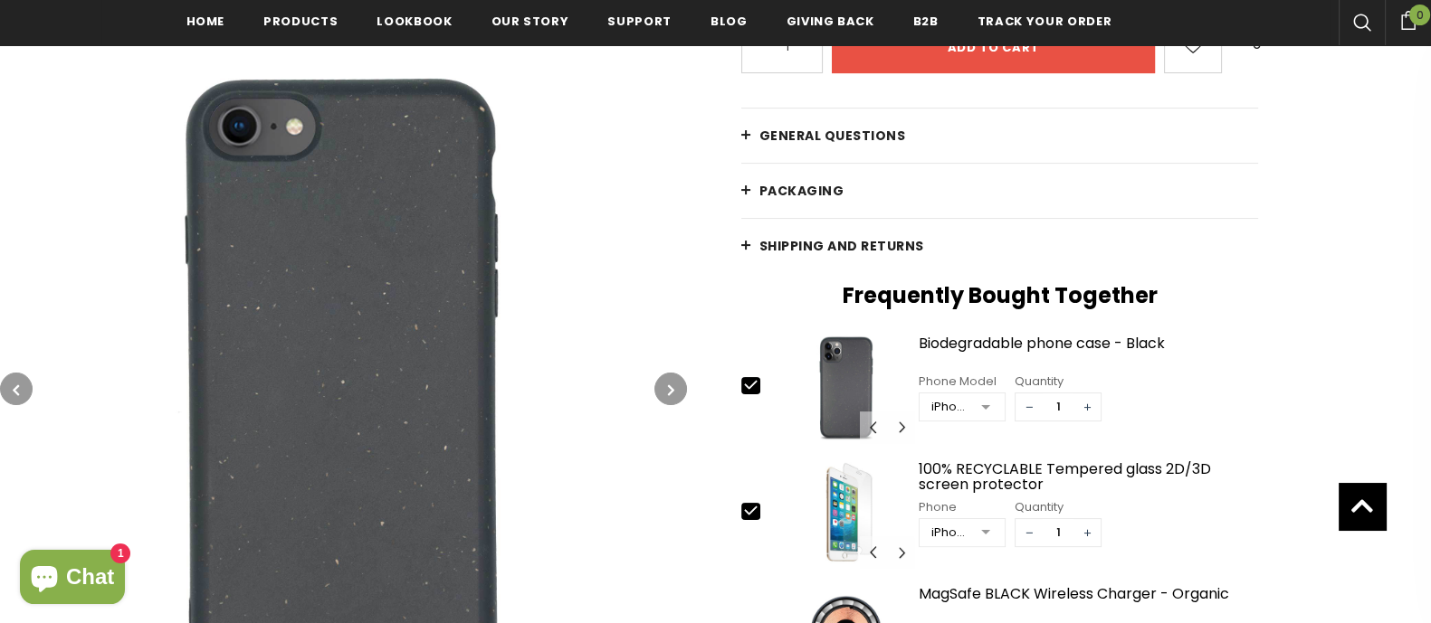
scroll to position [570, 0]
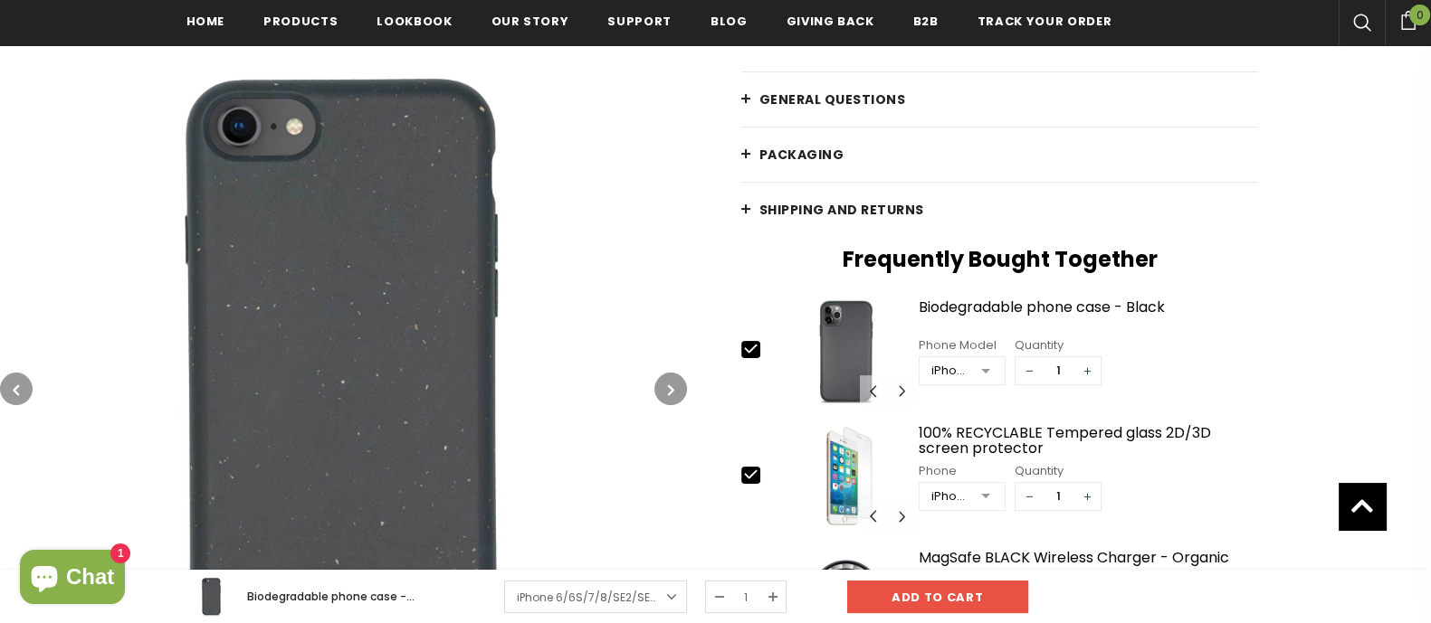
click at [666, 379] on button "button" at bounding box center [670, 389] width 33 height 33
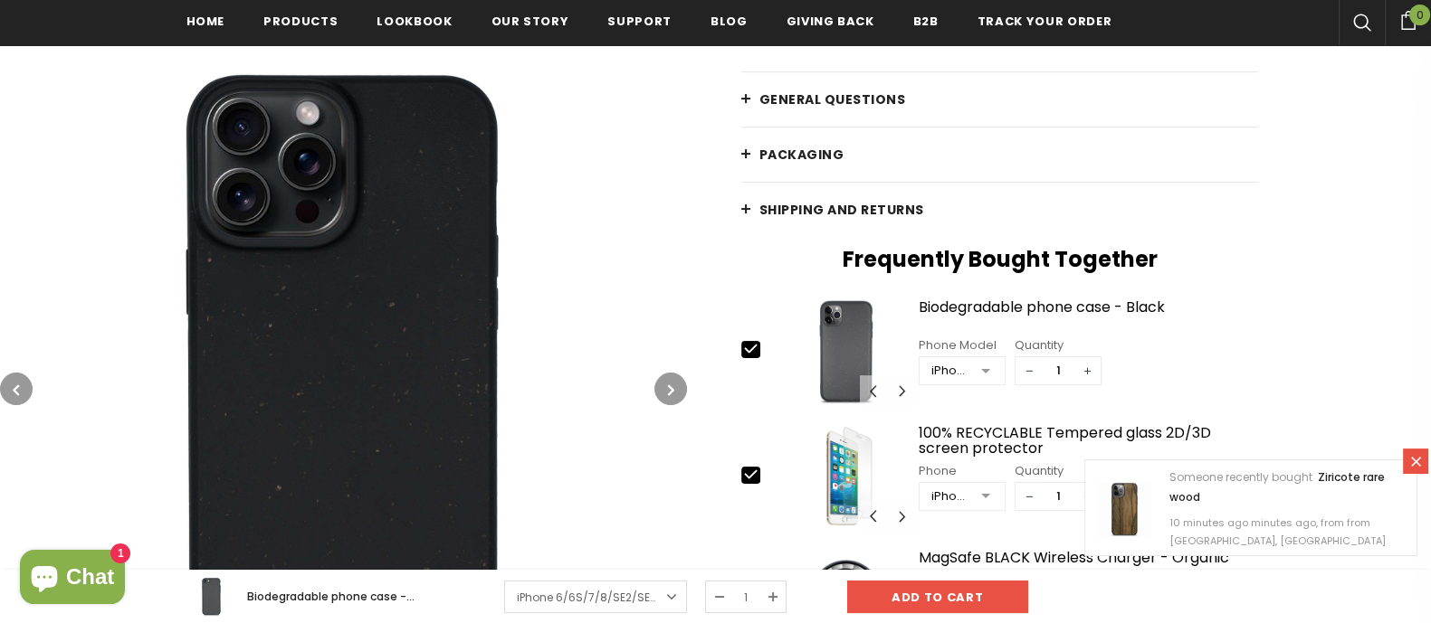
click at [666, 379] on button "button" at bounding box center [670, 389] width 33 height 33
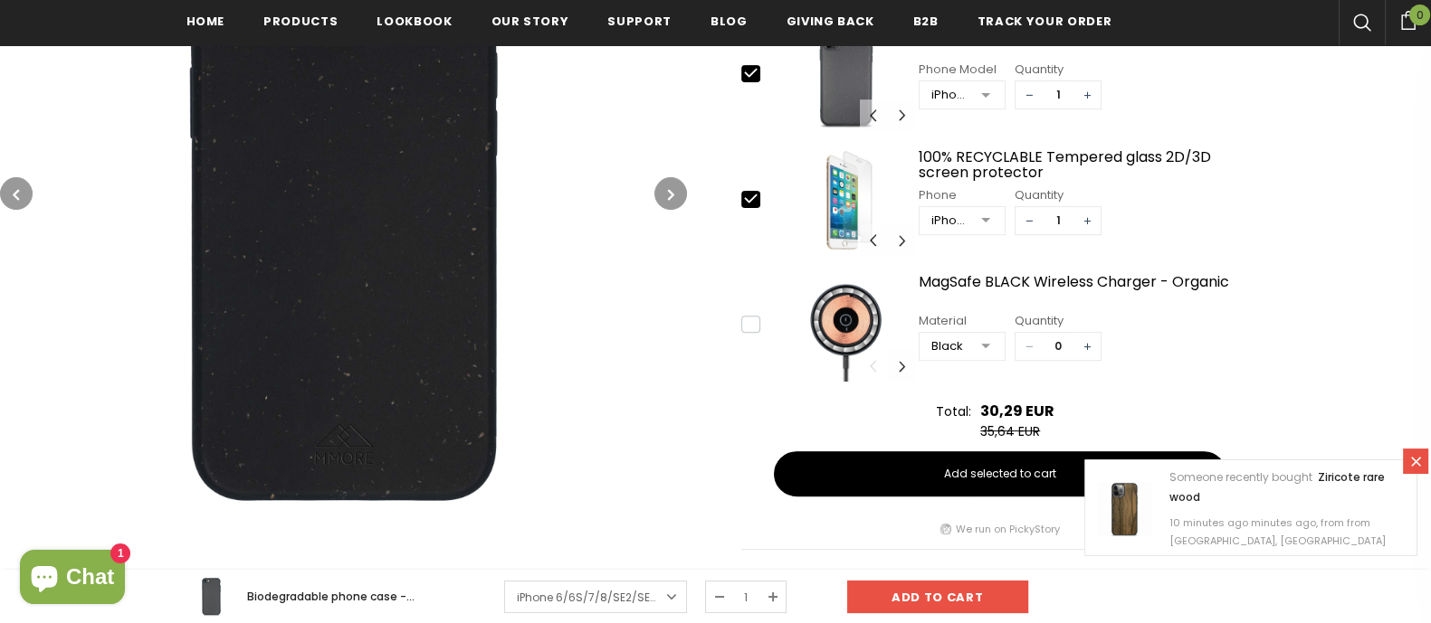
scroll to position [908, 0]
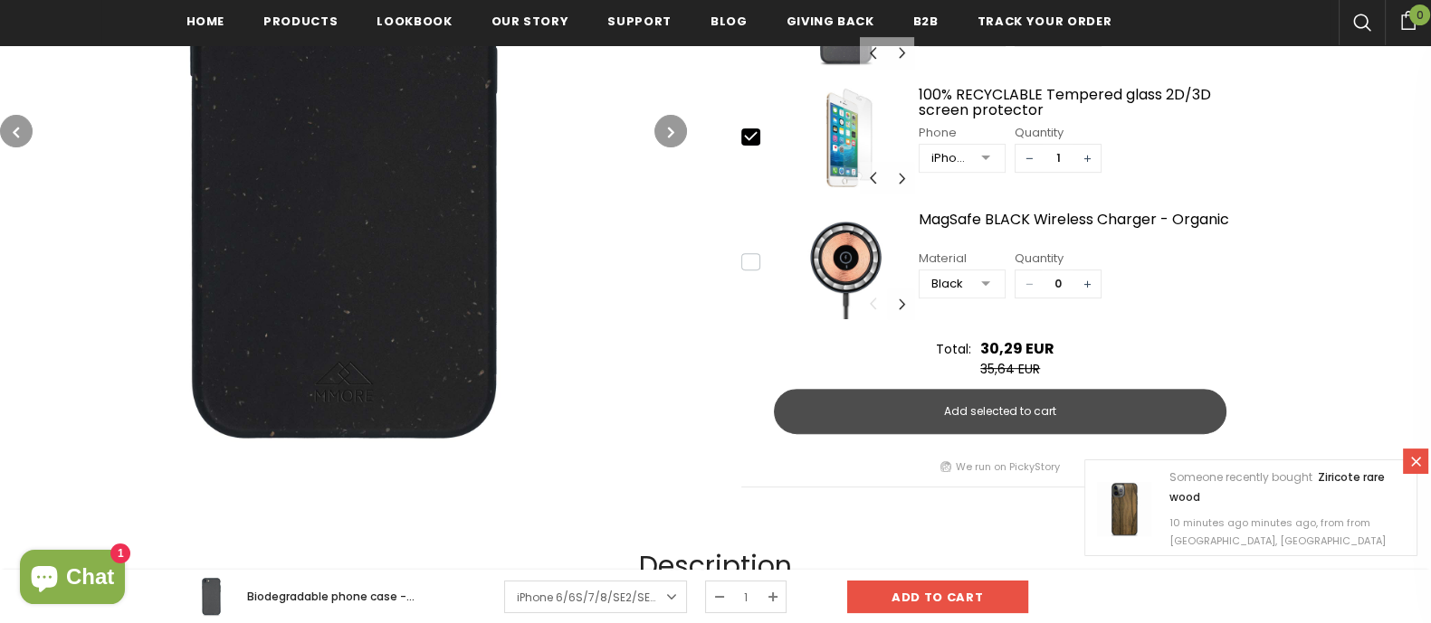
click at [1012, 405] on span "Add selected to cart" at bounding box center [1000, 412] width 112 height 16
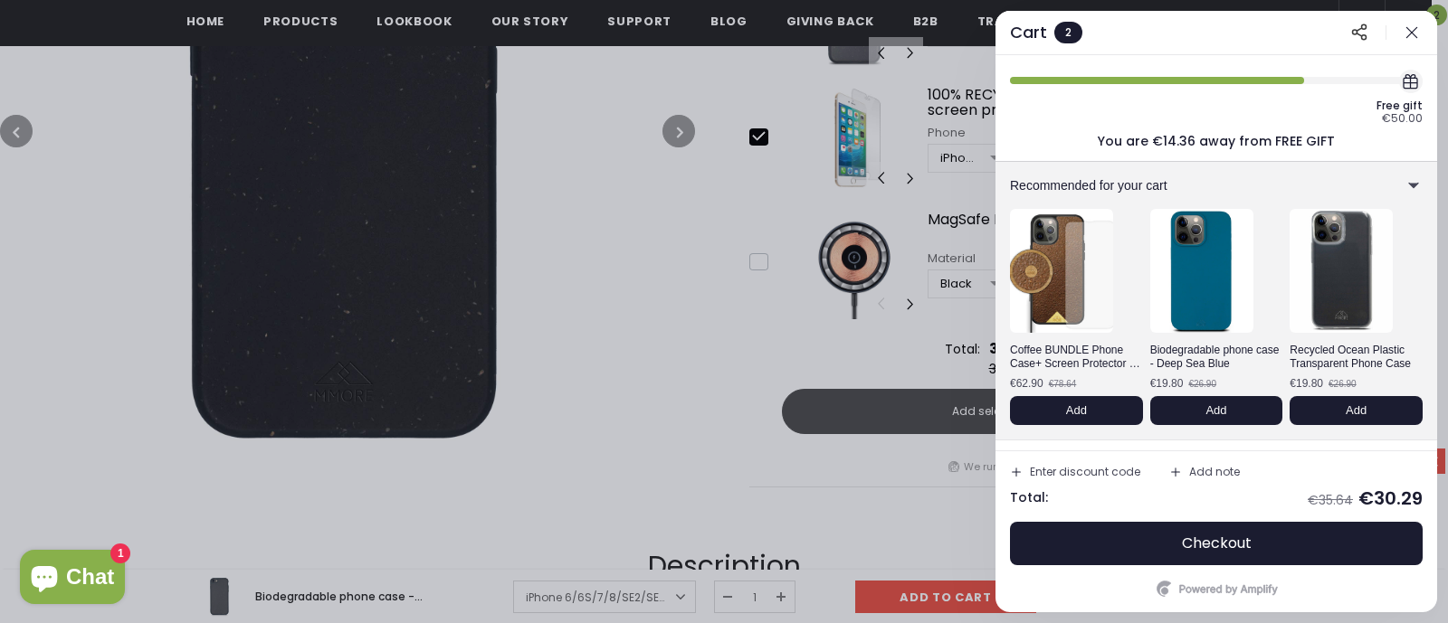
click at [1406, 36] on icon "button" at bounding box center [1412, 33] width 18 height 18
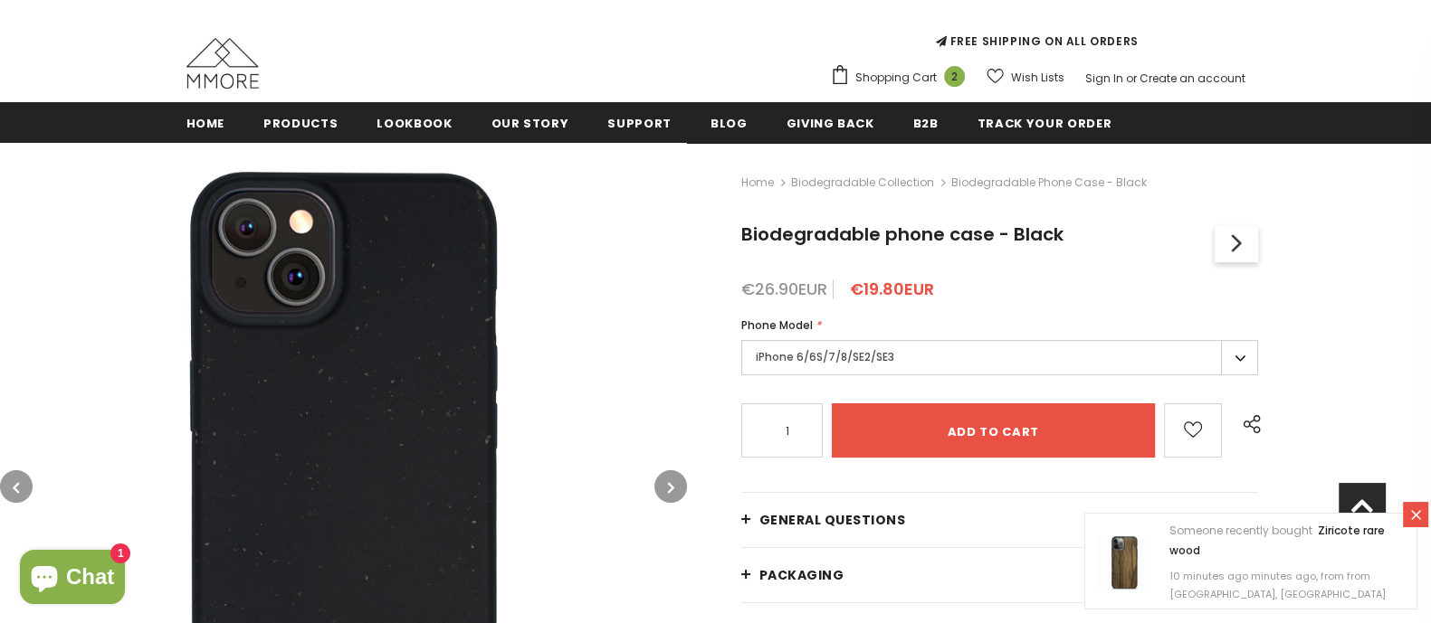
scroll to position [0, 0]
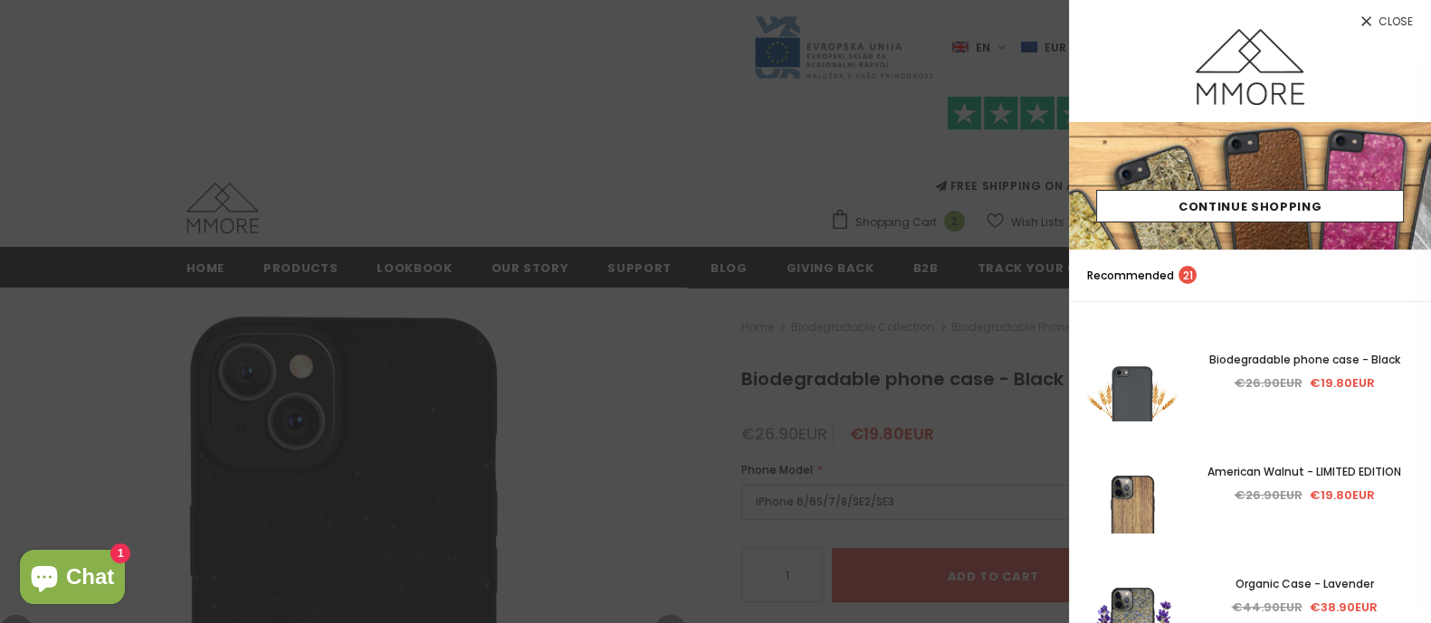
click at [1380, 12] on link "Close" at bounding box center [1250, 14] width 362 height 29
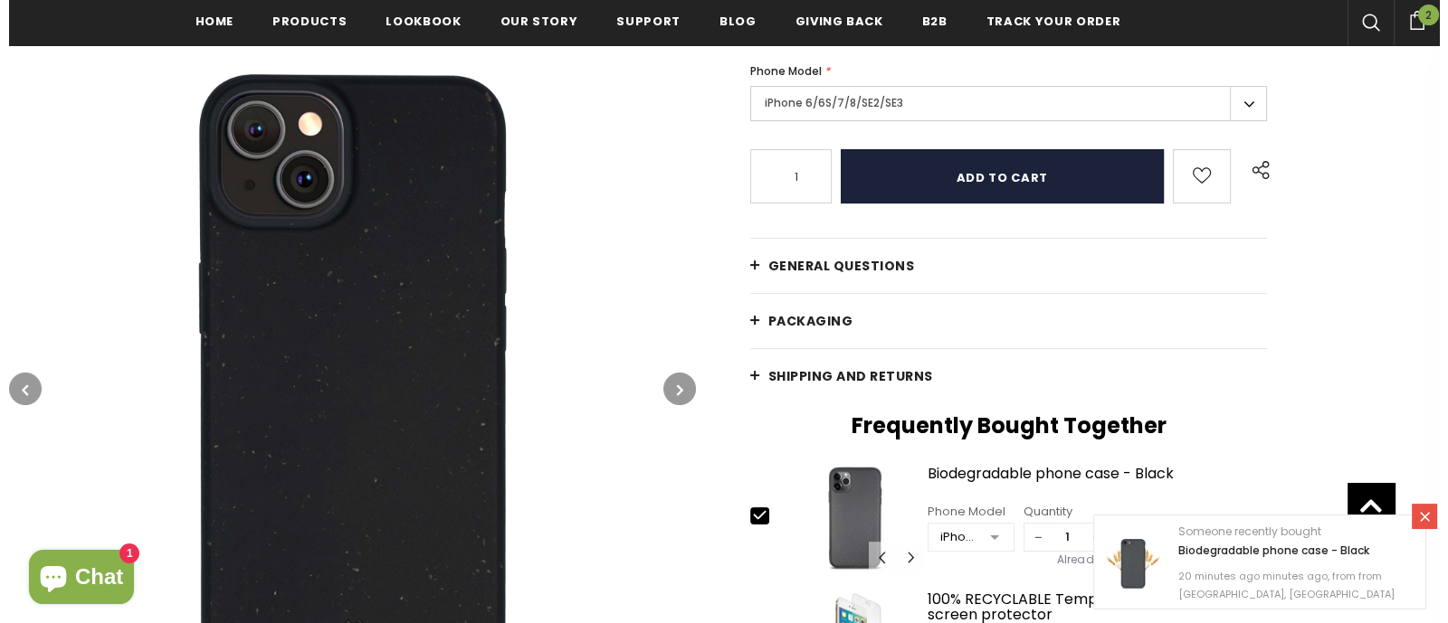
scroll to position [344, 0]
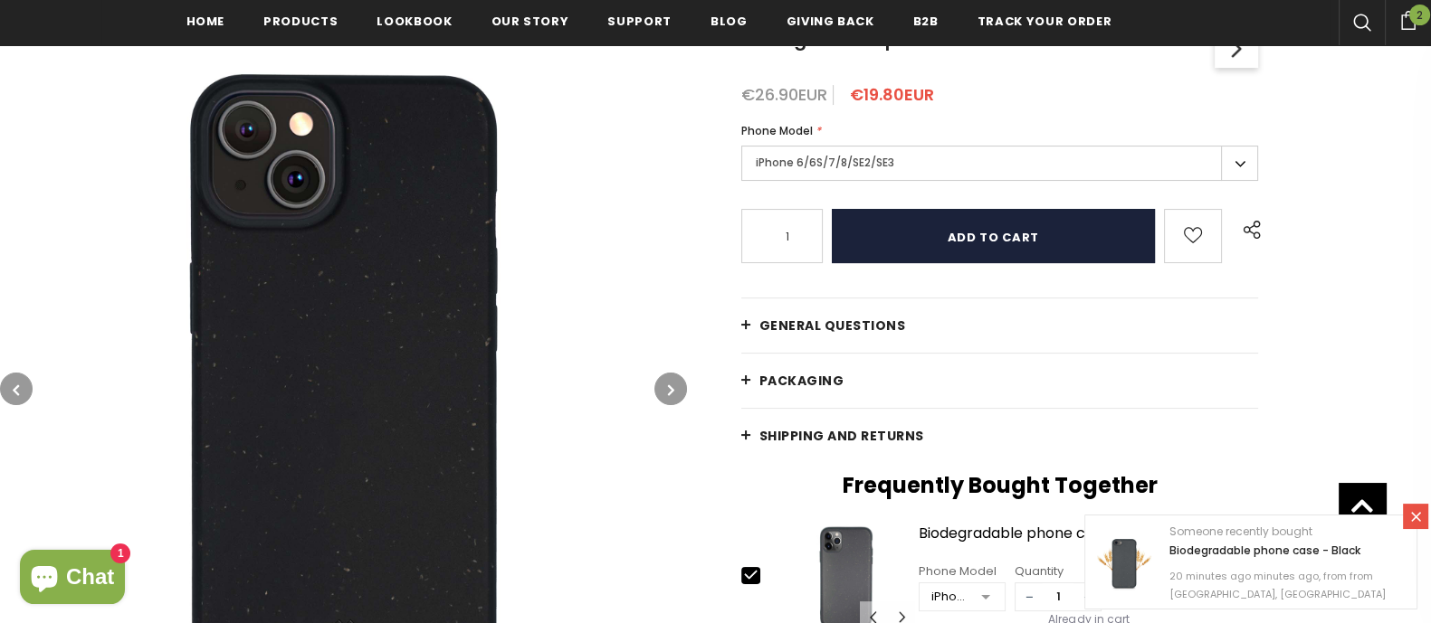
click at [1071, 229] on input "Add to cart" at bounding box center [993, 236] width 323 height 54
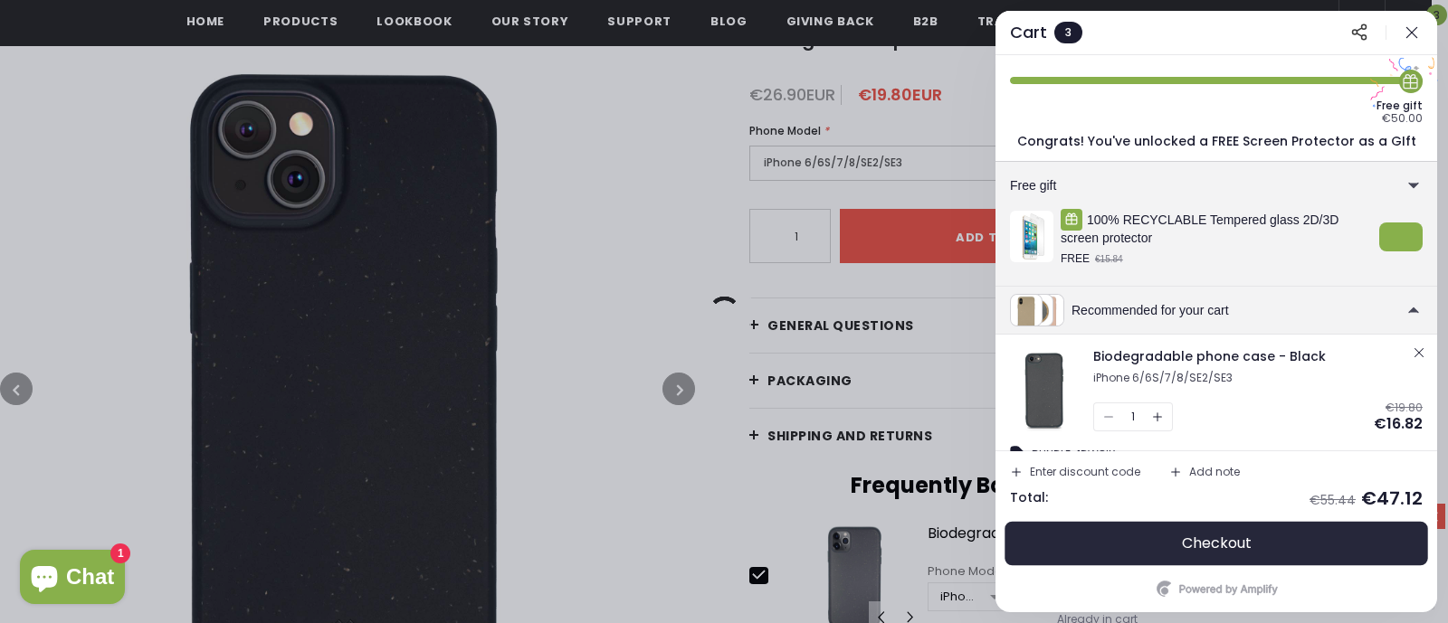
click at [1288, 536] on button "Checkout" at bounding box center [1216, 543] width 413 height 43
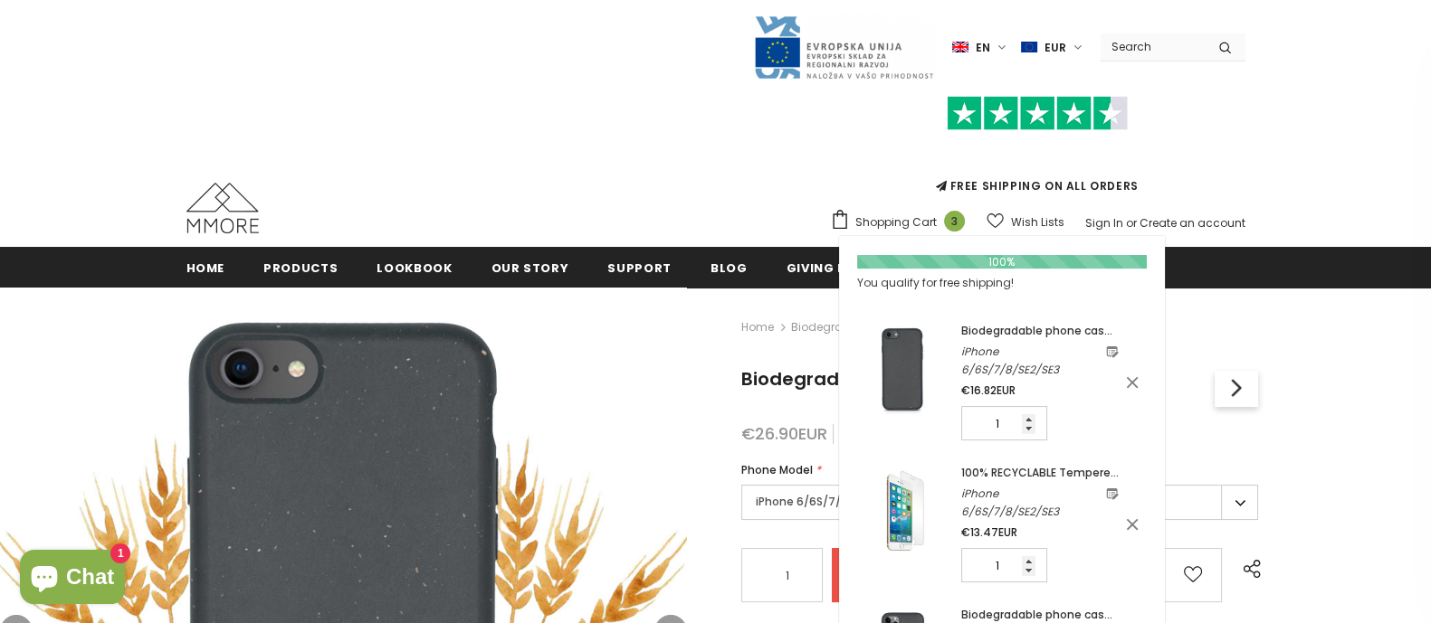
click at [927, 218] on span "Shopping Cart" at bounding box center [895, 223] width 81 height 18
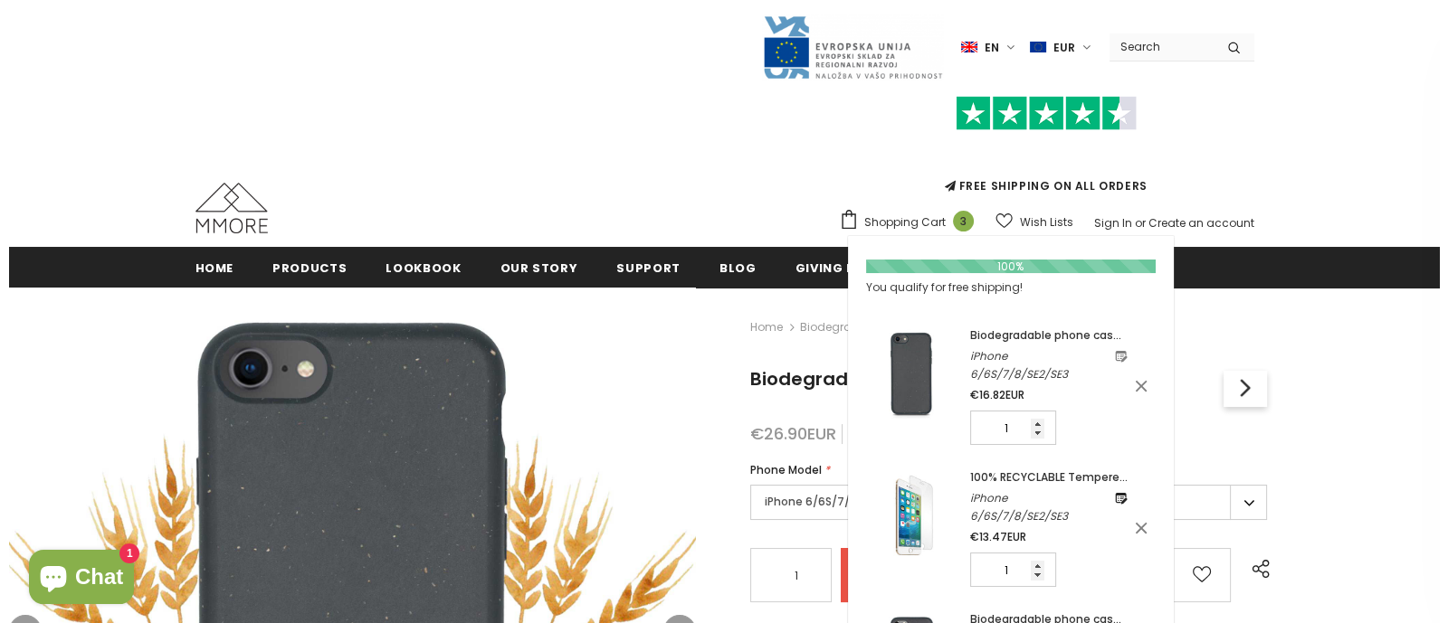
scroll to position [28, 0]
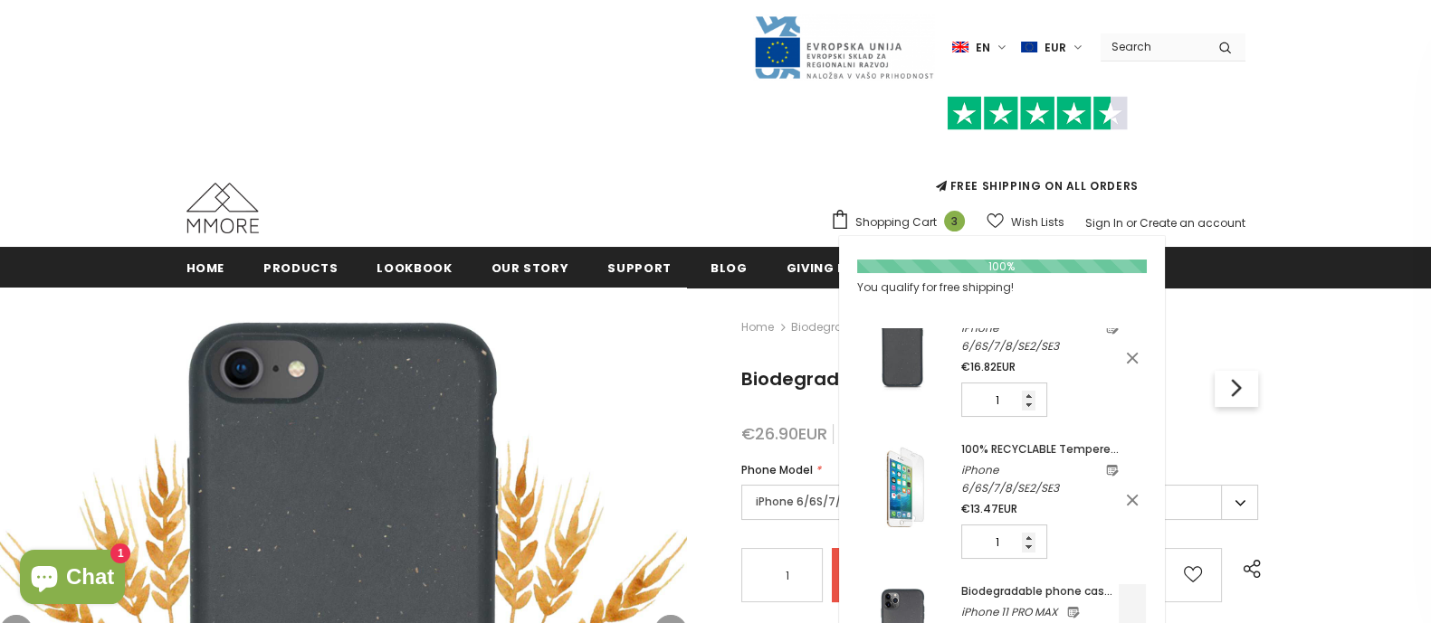
click at [1139, 623] on icon at bounding box center [1132, 633] width 18 height 18
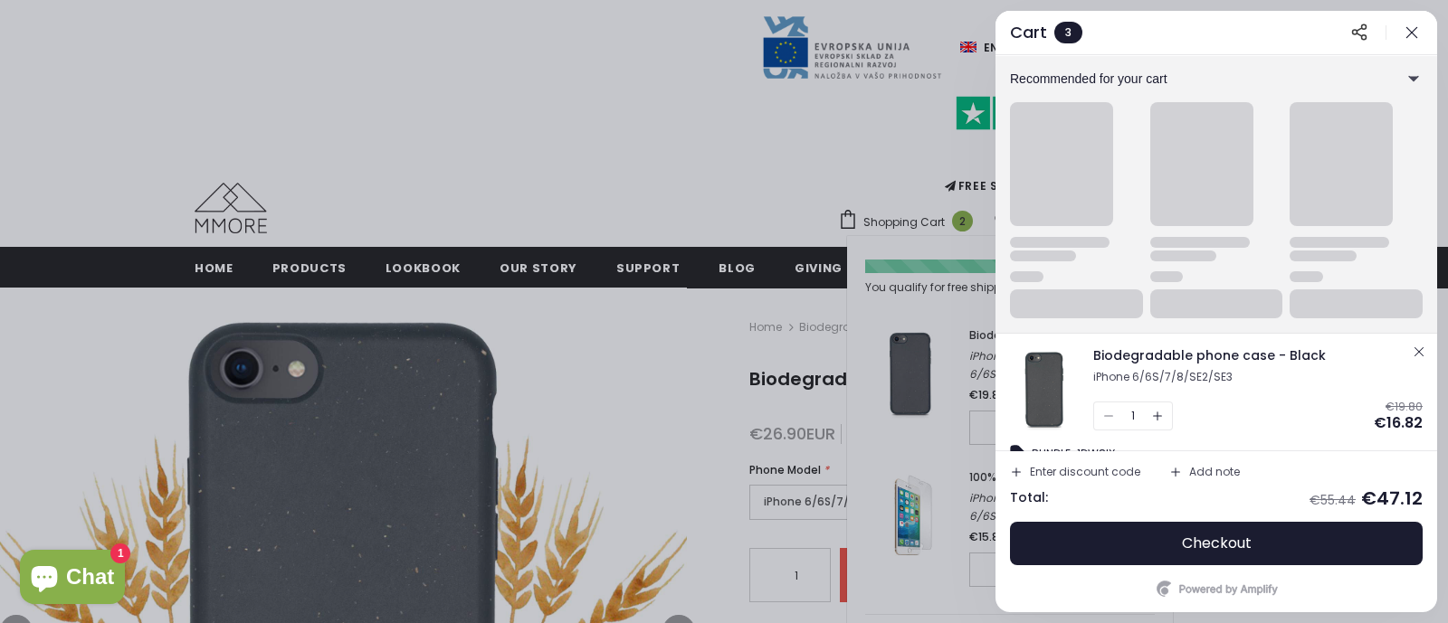
scroll to position [0, 0]
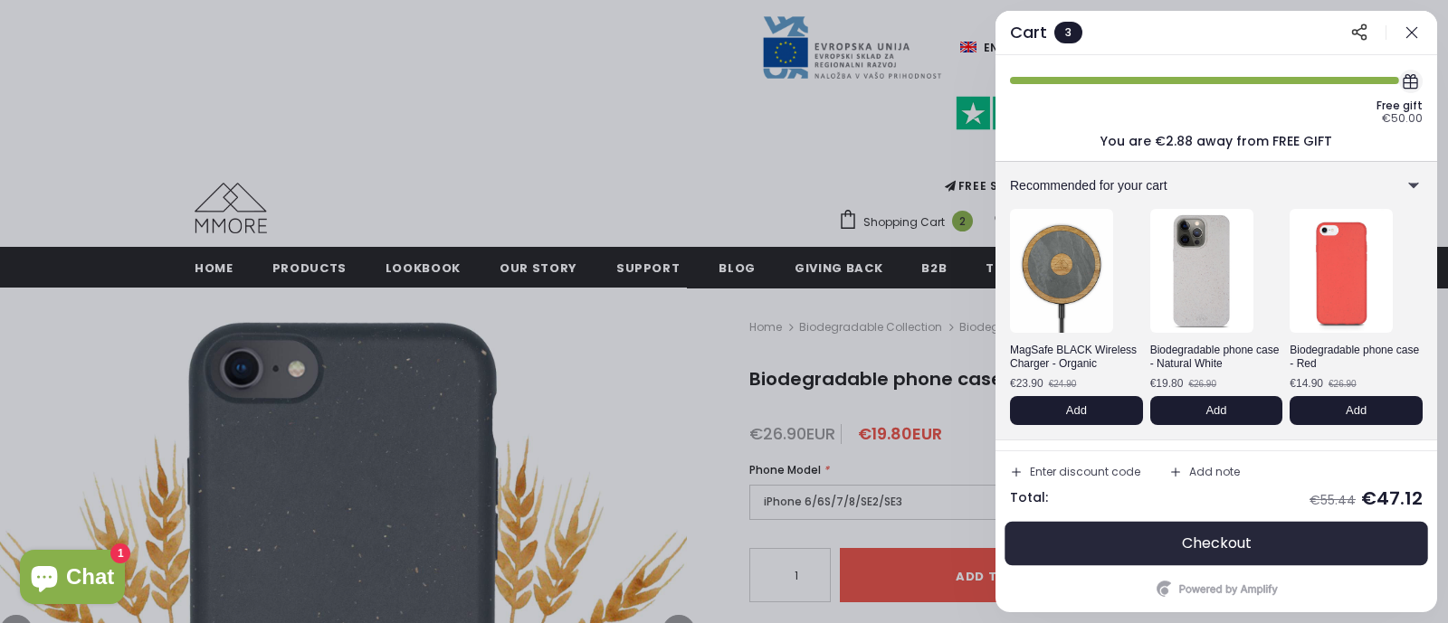
click at [1270, 542] on button "Checkout" at bounding box center [1216, 543] width 413 height 43
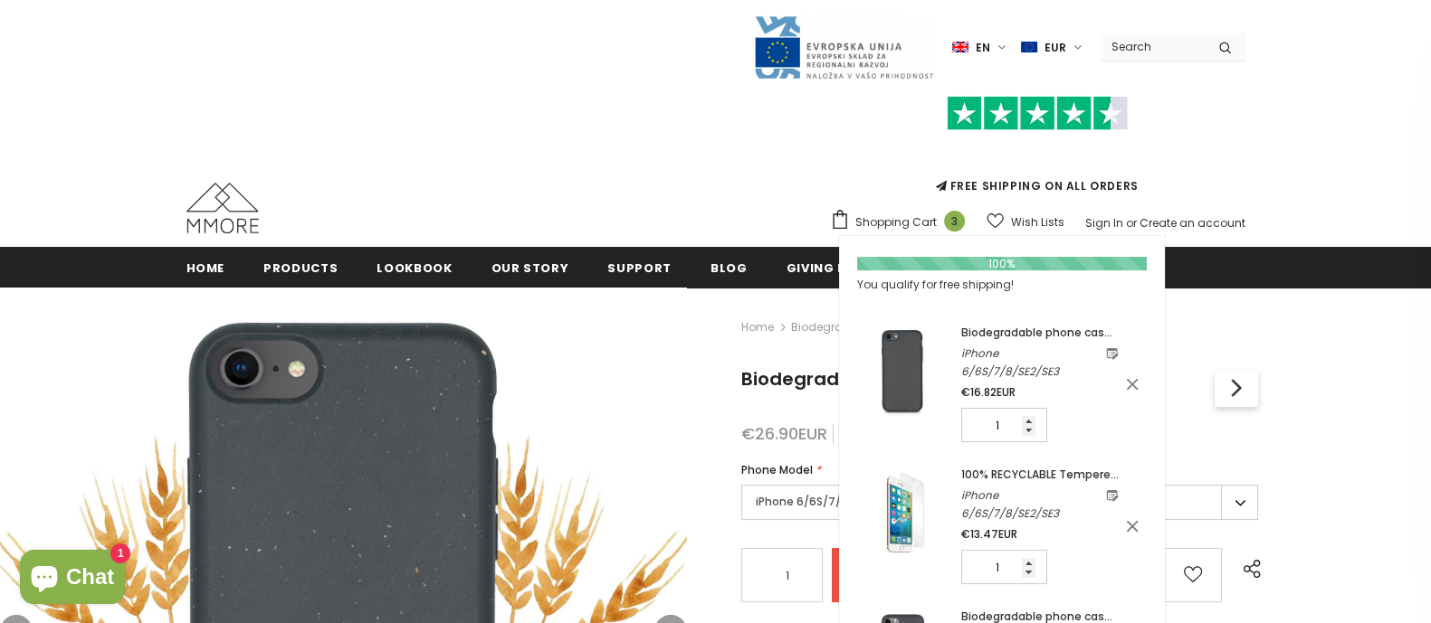
click at [906, 209] on link "Shopping Cart 3" at bounding box center [902, 222] width 144 height 27
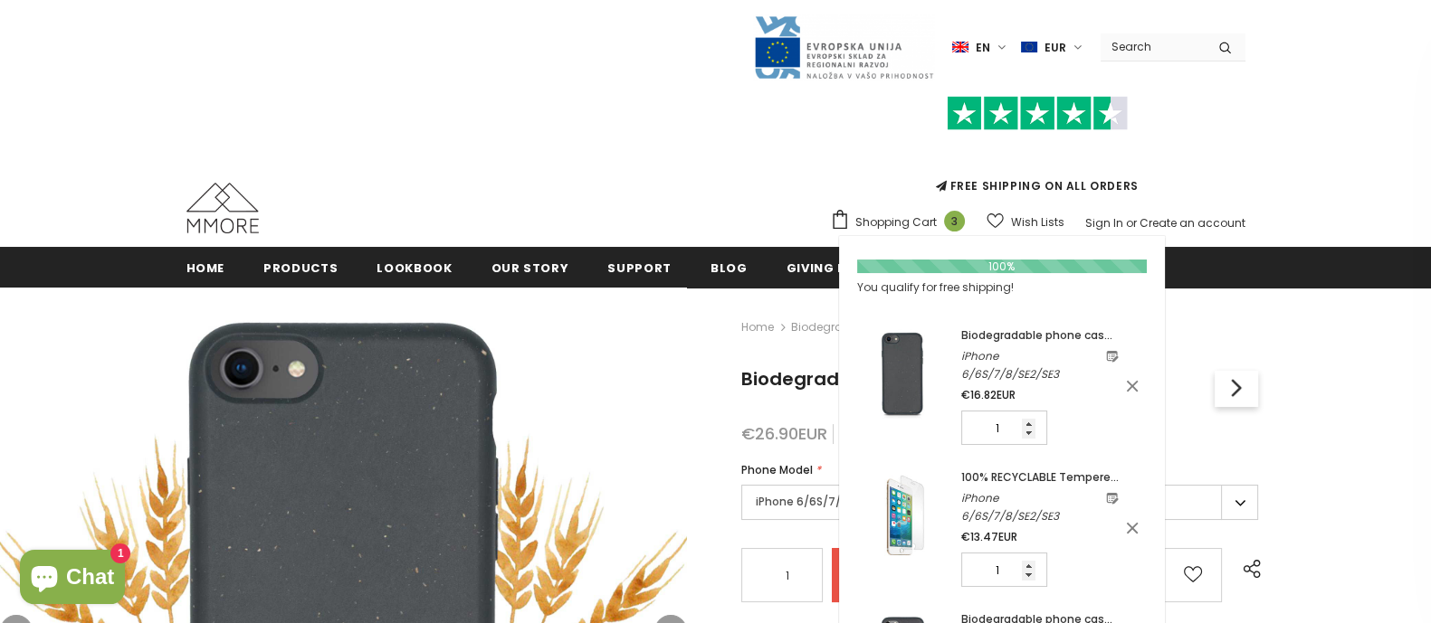
click at [912, 219] on span "Shopping Cart" at bounding box center [895, 223] width 81 height 18
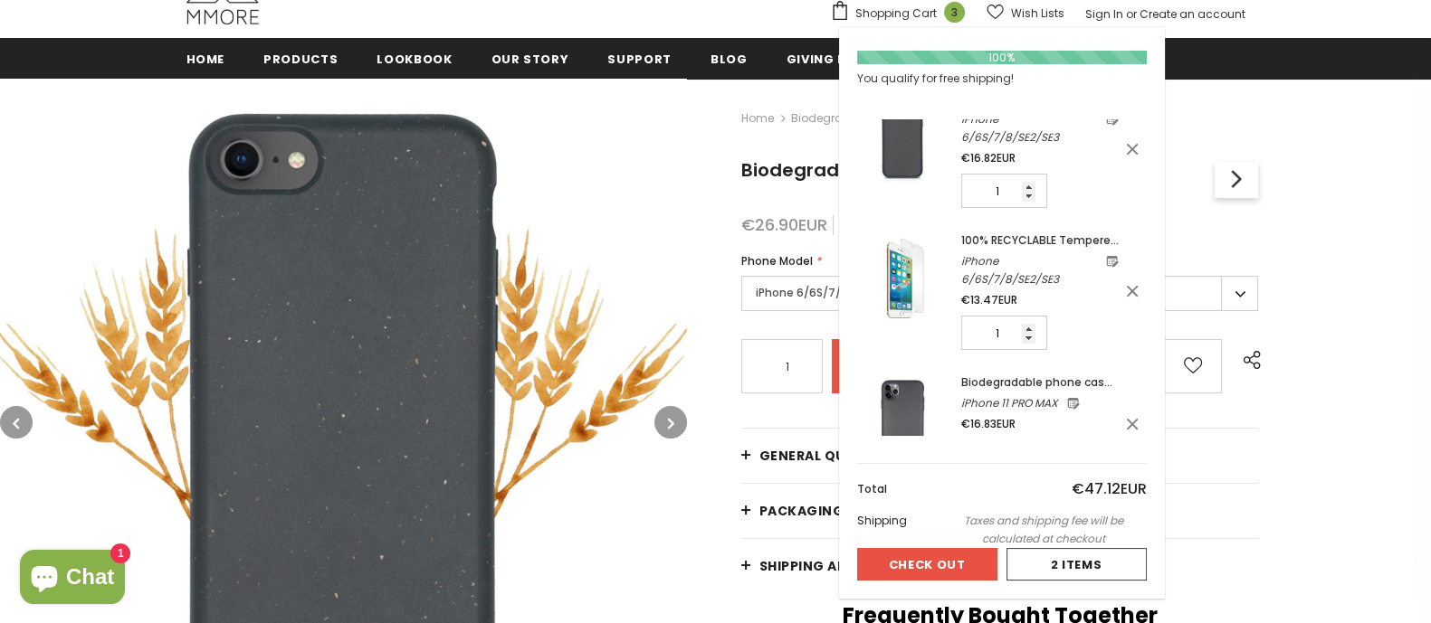
scroll to position [230, 0]
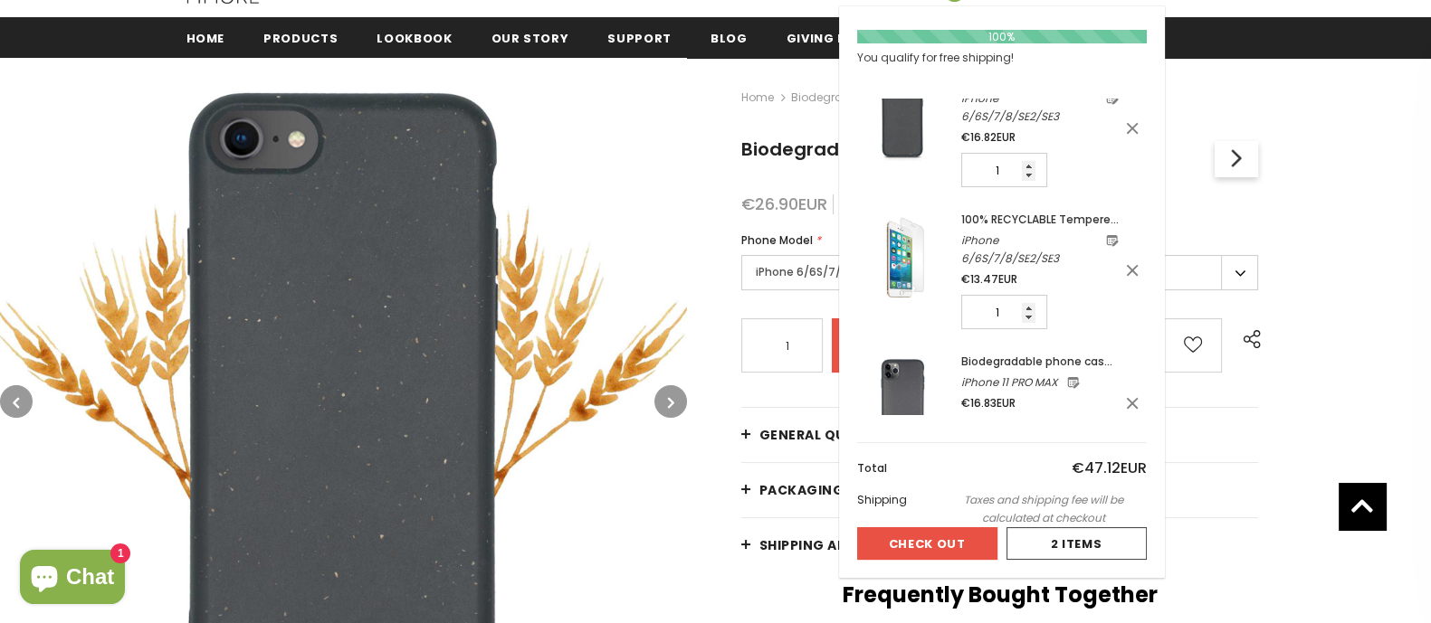
click at [973, 537] on button "Check Out" at bounding box center [927, 544] width 140 height 33
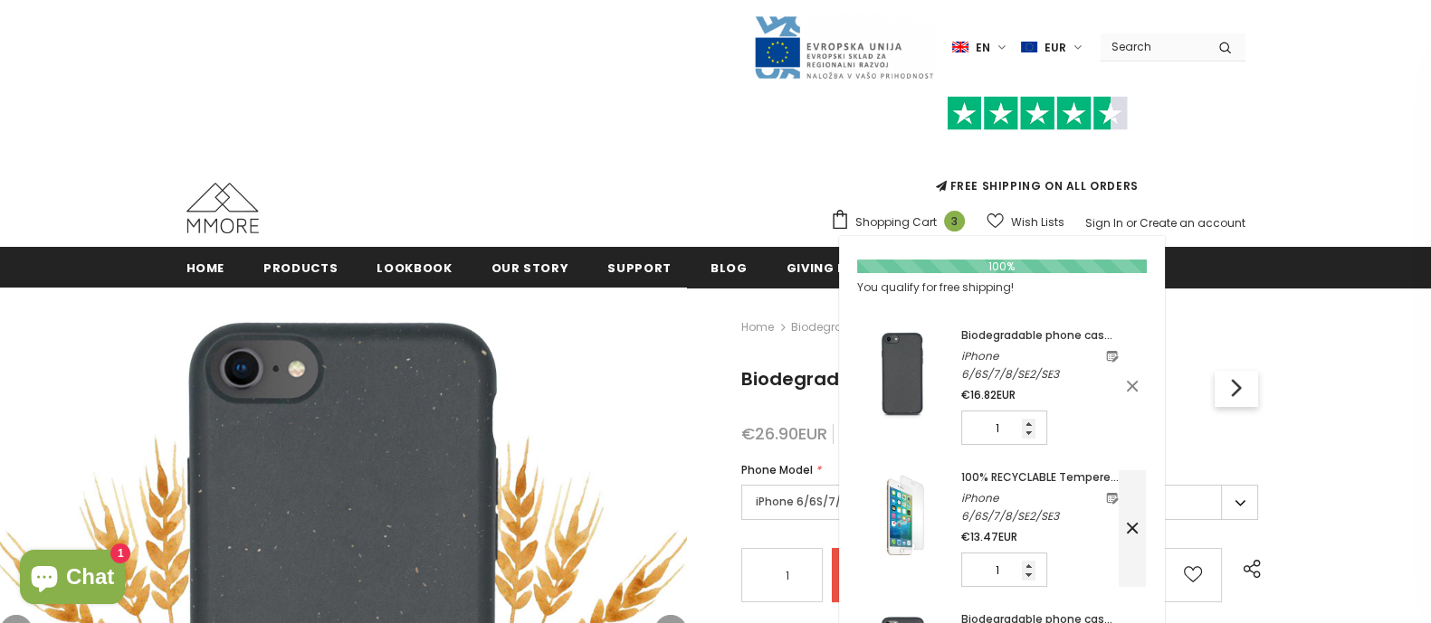
click at [1137, 519] on icon at bounding box center [1132, 528] width 18 height 18
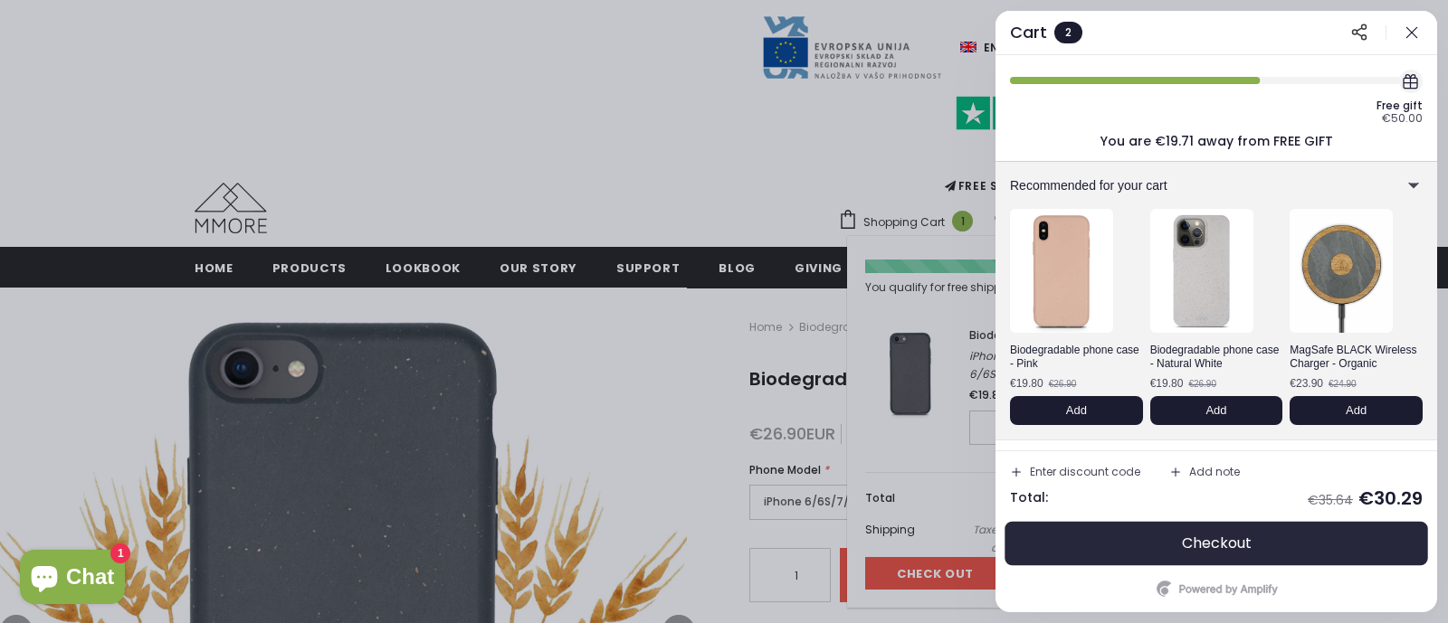
click at [1194, 541] on span "Checkout" at bounding box center [1217, 544] width 70 height 18
